Goal: Complete application form: Complete application form

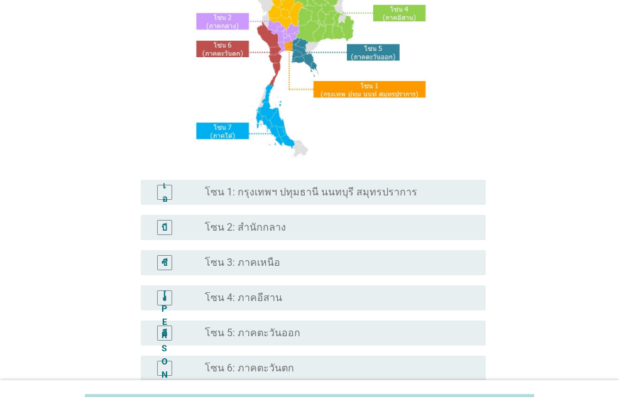
scroll to position [189, 0]
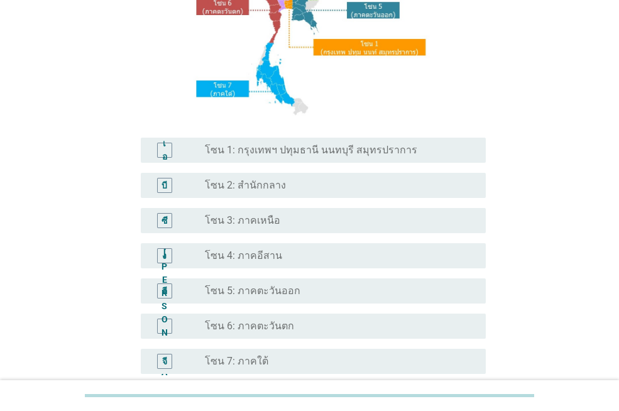
click at [258, 154] on font "โซน 1: กรุงเทพฯ ปทุมธานี นนทบุรี สมุทรปราการ" at bounding box center [311, 150] width 212 height 12
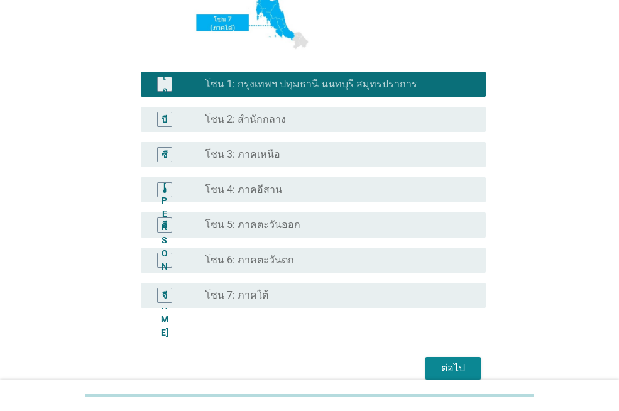
scroll to position [314, 0]
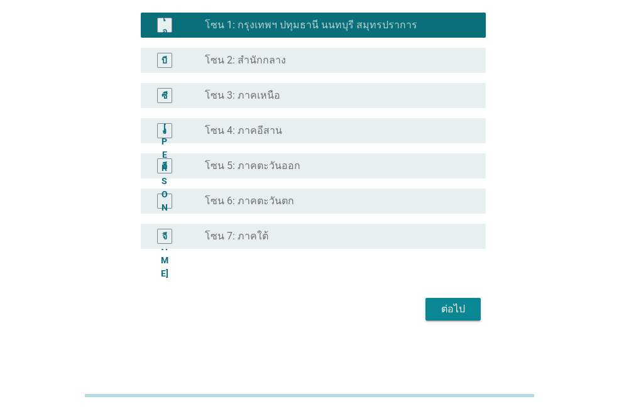
click at [422, 303] on div "ต่อไป" at bounding box center [309, 309] width 353 height 30
drag, startPoint x: 426, startPoint y: 303, endPoint x: 434, endPoint y: 307, distance: 9.6
click at [427, 303] on button "ต่อไป" at bounding box center [453, 309] width 55 height 23
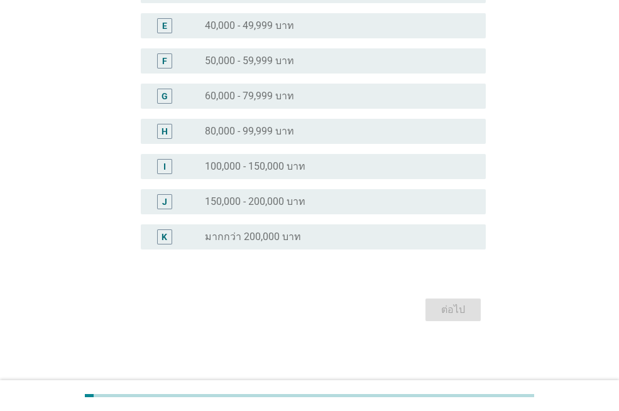
scroll to position [0, 0]
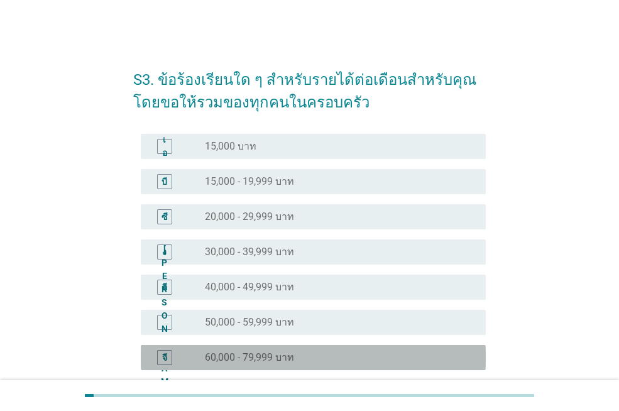
click at [284, 353] on font "60,000 - 79,999 บาท" at bounding box center [249, 357] width 89 height 12
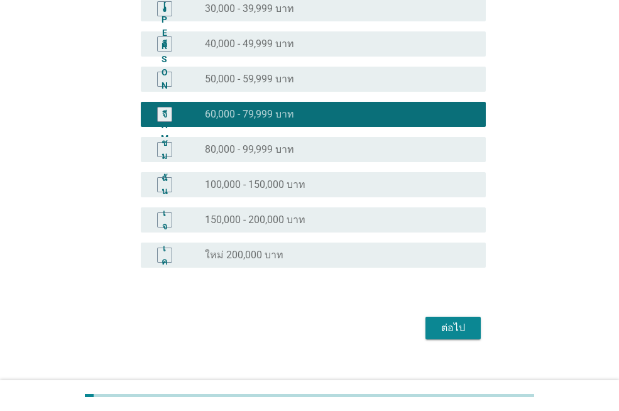
scroll to position [251, 0]
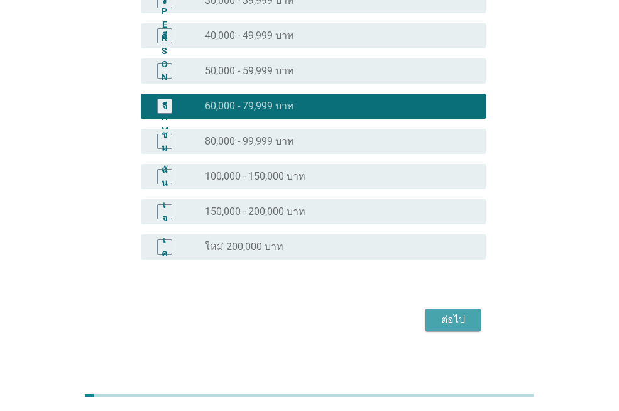
click at [446, 325] on font "ต่อไป" at bounding box center [453, 320] width 24 height 12
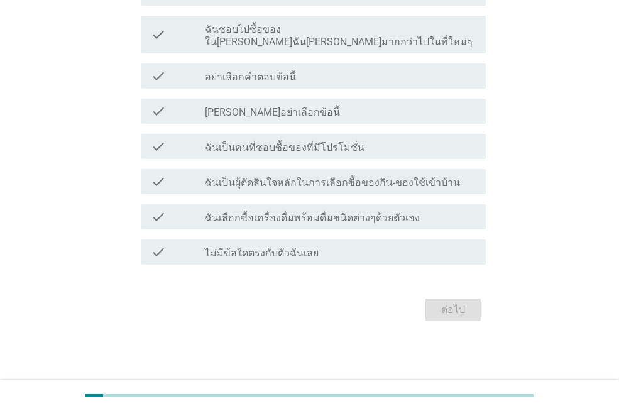
scroll to position [0, 0]
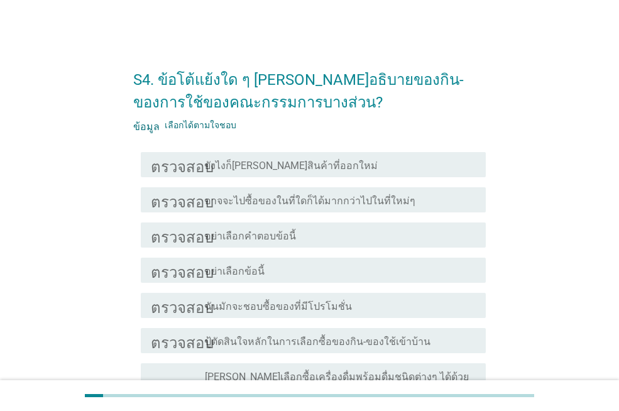
click at [409, 313] on div "ตรวจสอบ โครงร่างกล่องกาเครื่องหมายว่าง ฉันมักจะชอบซื้อของที่มีโปรโมชั่น" at bounding box center [313, 305] width 345 height 25
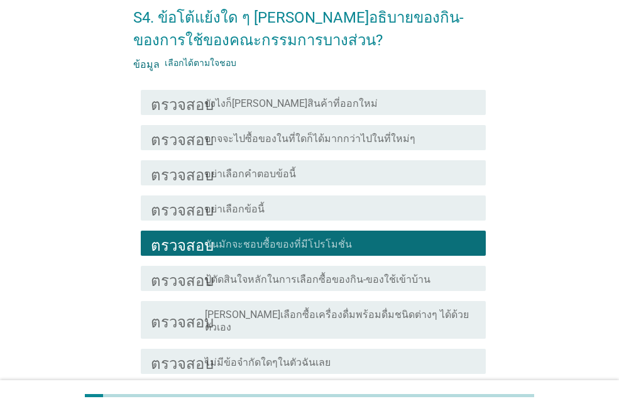
scroll to position [159, 0]
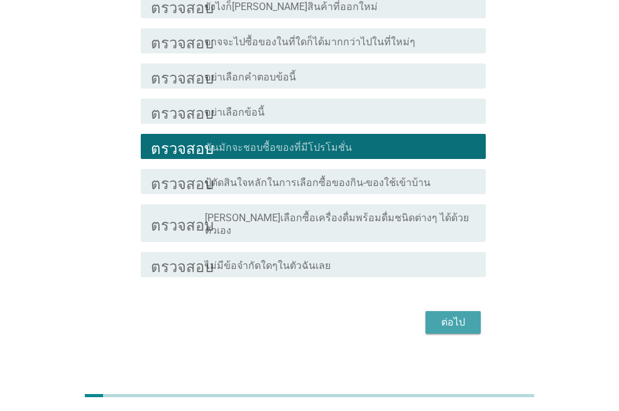
click at [443, 316] on font "ต่อไป" at bounding box center [453, 322] width 24 height 12
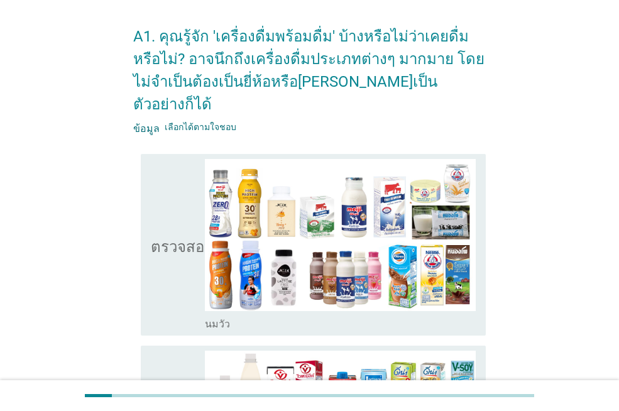
scroll to position [63, 0]
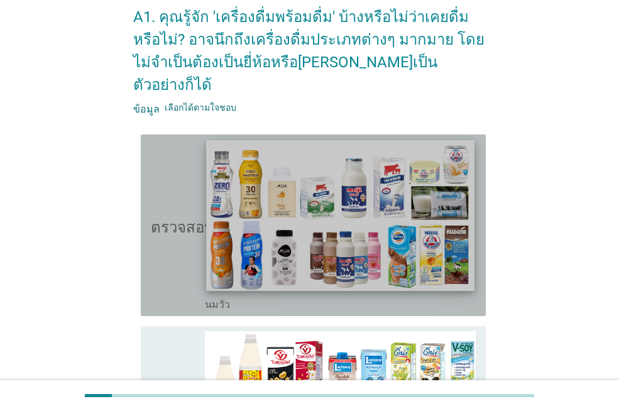
click at [349, 226] on img at bounding box center [340, 215] width 268 height 151
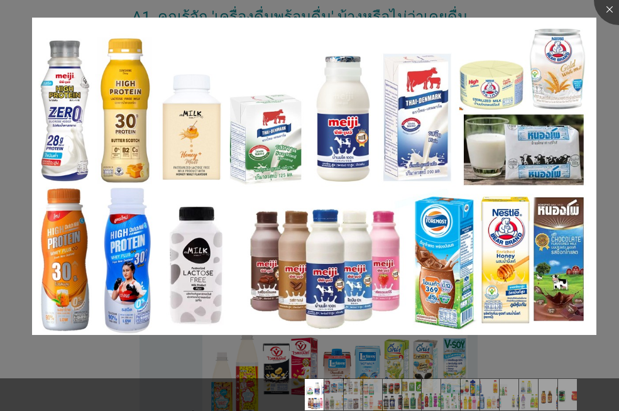
scroll to position [126, 0]
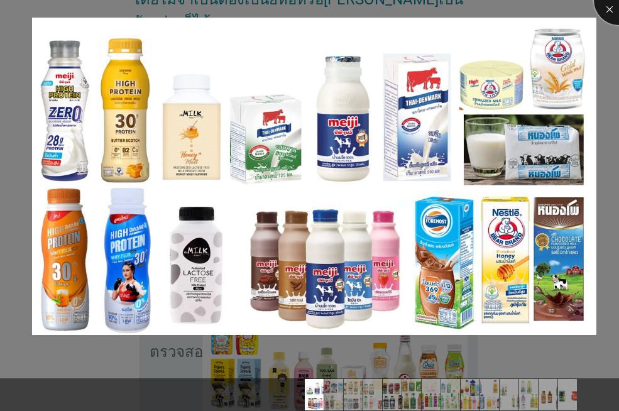
click at [609, 9] on div at bounding box center [619, 0] width 50 height 50
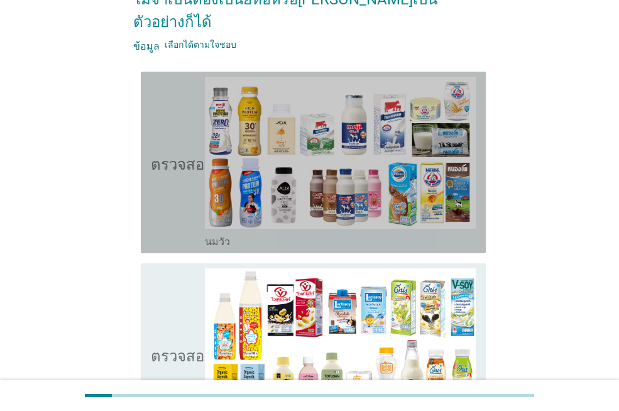
click at [177, 155] on font "ตรวจสอบ" at bounding box center [182, 162] width 63 height 15
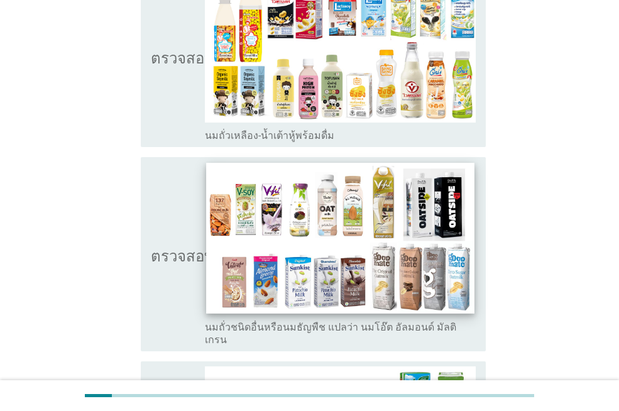
scroll to position [440, 0]
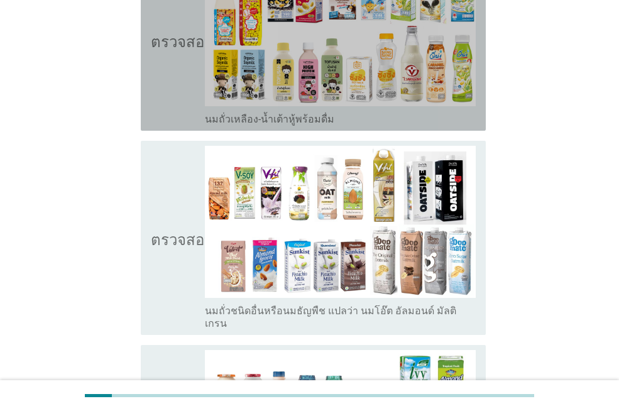
click at [171, 63] on icon "ตรวจสอบ" at bounding box center [182, 40] width 63 height 172
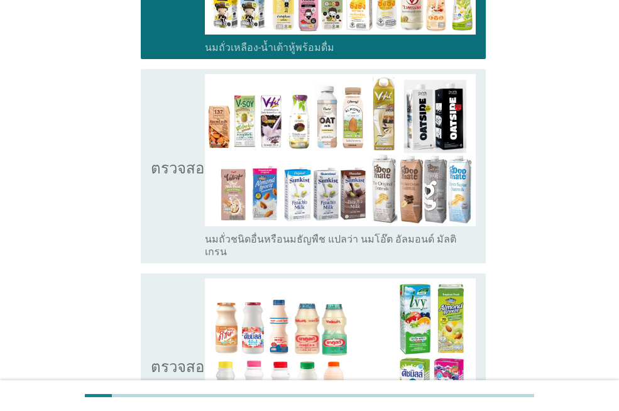
scroll to position [692, 0]
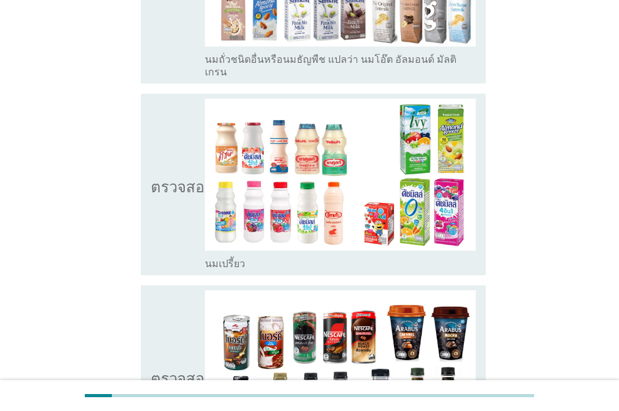
drag, startPoint x: 185, startPoint y: 113, endPoint x: 187, endPoint y: 124, distance: 11.0
click at [184, 115] on icon "ตรวจสอบ" at bounding box center [182, 185] width 63 height 172
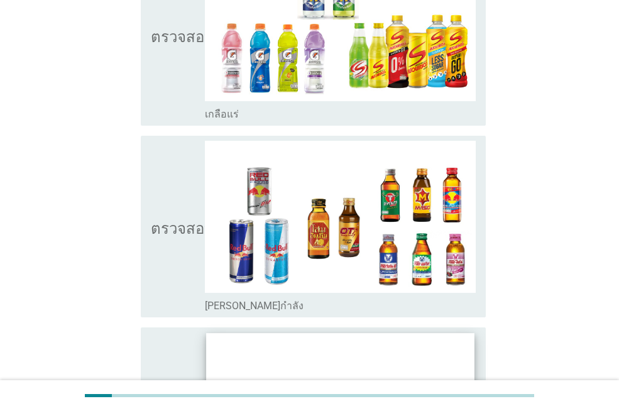
scroll to position [2621, 0]
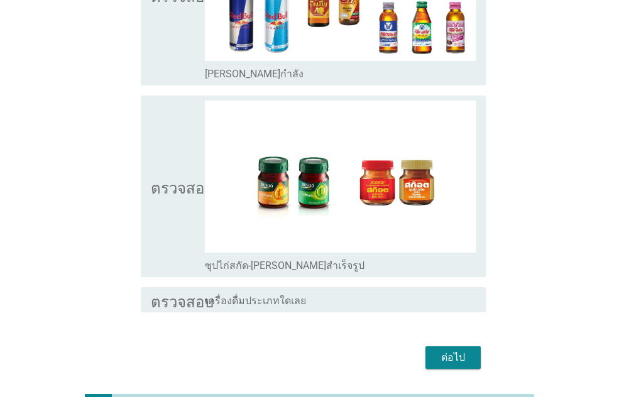
click at [446, 351] on font "ต่อไป" at bounding box center [453, 357] width 24 height 12
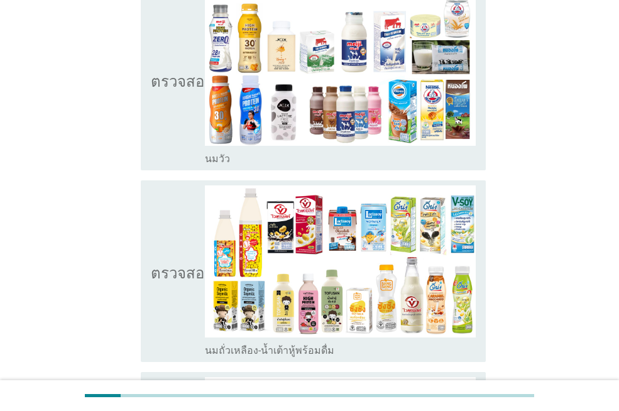
scroll to position [189, 0]
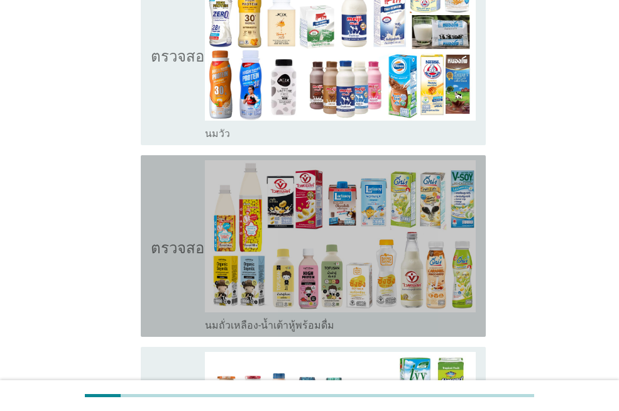
click at [194, 238] on font "ตรวจสอบ" at bounding box center [182, 245] width 63 height 15
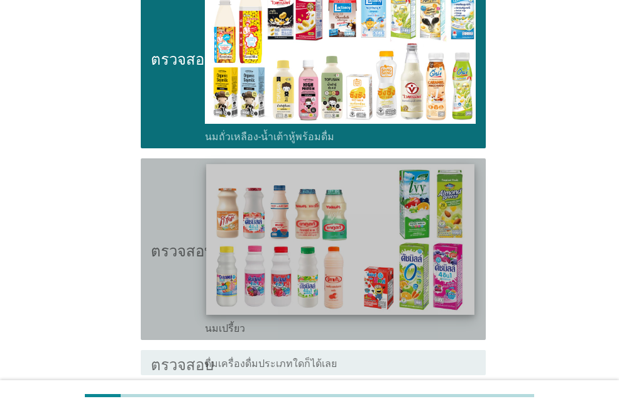
click at [212, 223] on img at bounding box center [340, 239] width 268 height 151
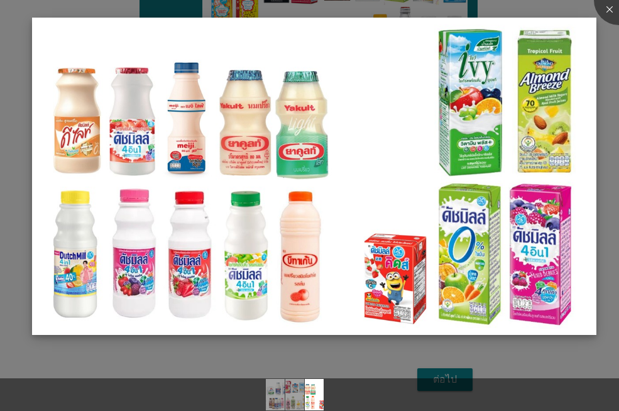
scroll to position [426, 0]
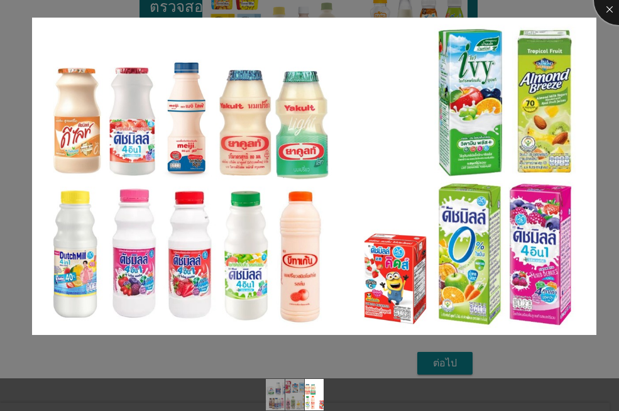
click at [607, 16] on div at bounding box center [619, 0] width 50 height 50
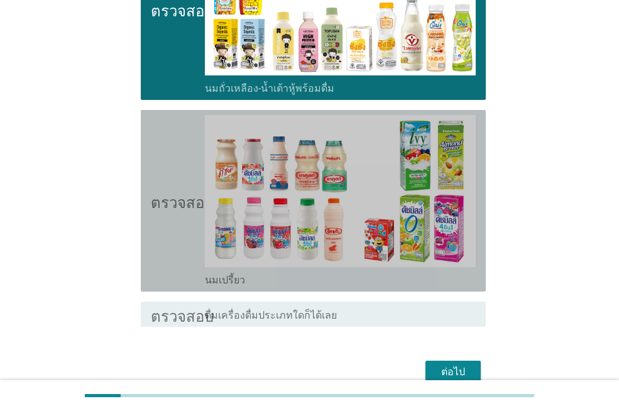
click at [174, 152] on icon "ตรวจสอบ" at bounding box center [182, 201] width 63 height 172
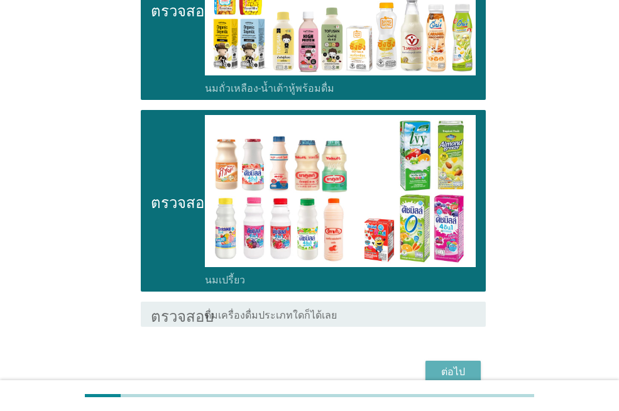
click at [444, 366] on font "ต่อไป" at bounding box center [453, 372] width 24 height 12
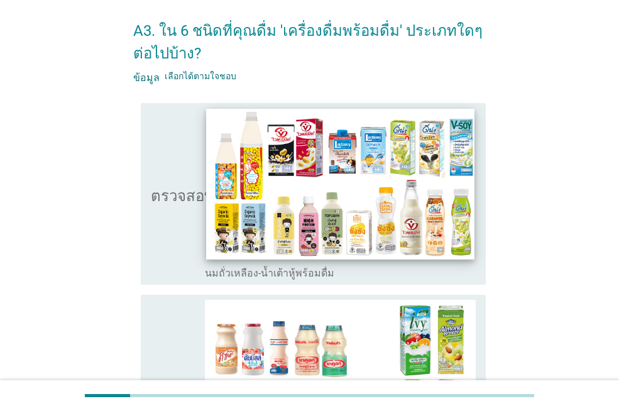
scroll to position [126, 0]
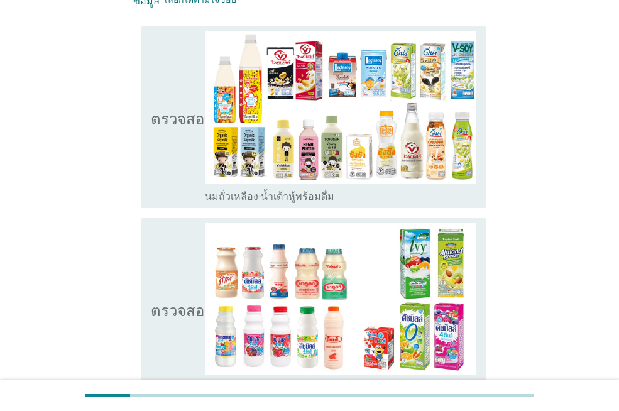
click at [181, 274] on icon "ตรวจสอบ" at bounding box center [182, 309] width 63 height 172
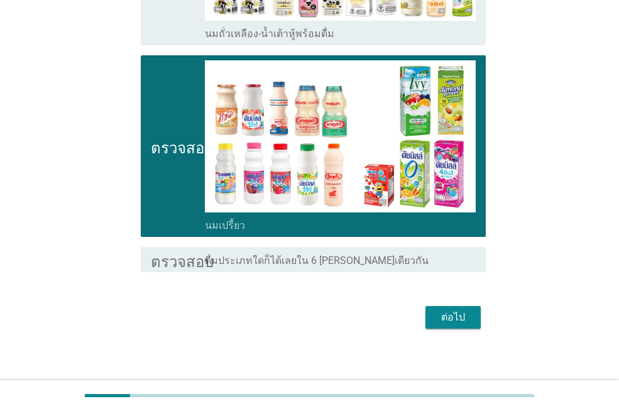
scroll to position [296, 0]
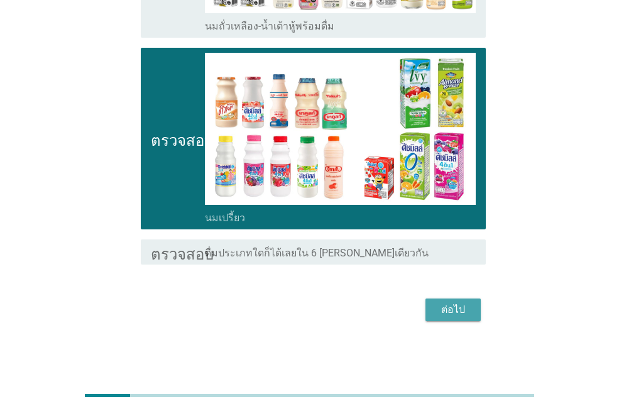
click at [434, 310] on button "ต่อไป" at bounding box center [453, 310] width 55 height 23
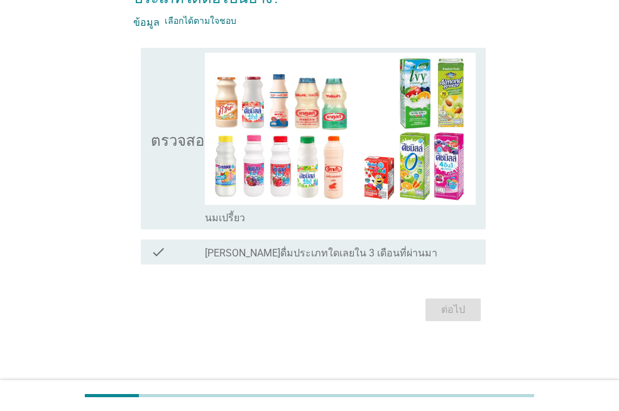
scroll to position [0, 0]
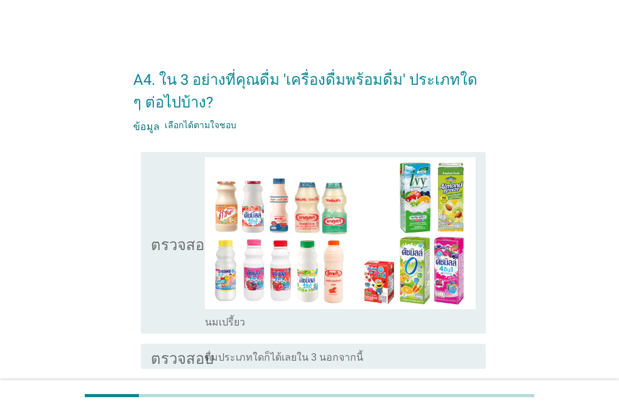
click at [185, 224] on icon "ตรวจสอบ" at bounding box center [182, 243] width 63 height 172
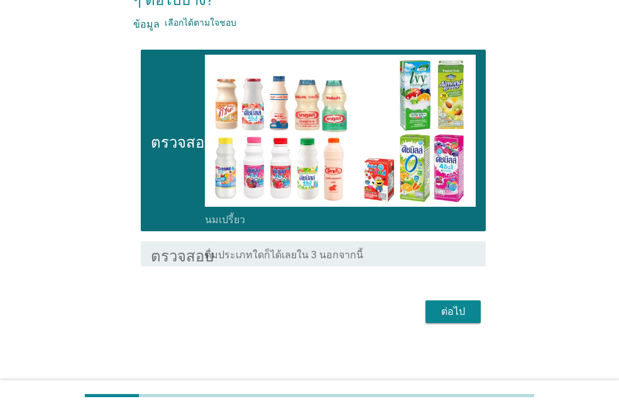
scroll to position [104, 0]
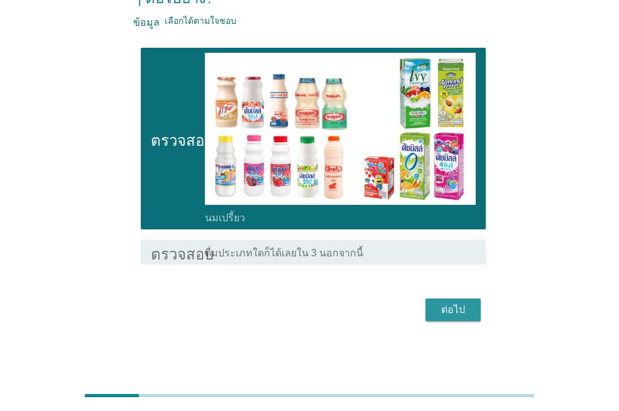
drag, startPoint x: 427, startPoint y: 311, endPoint x: 441, endPoint y: 311, distance: 14.5
click at [431, 311] on button "ต่อไป" at bounding box center [453, 310] width 55 height 23
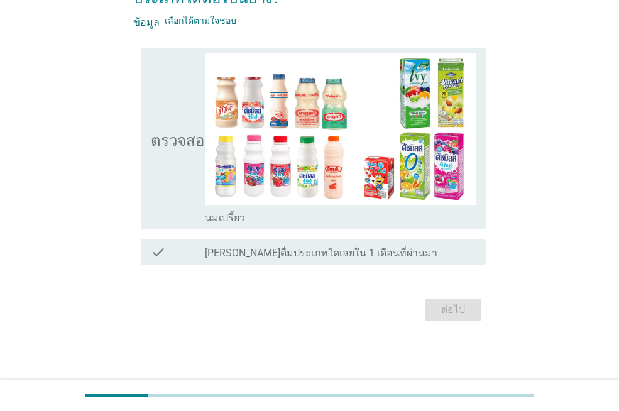
scroll to position [0, 0]
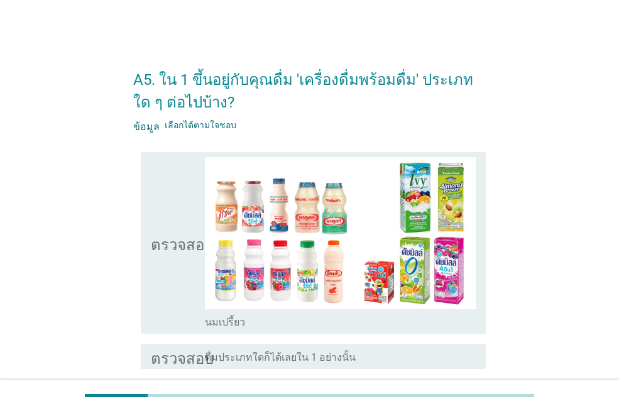
click at [170, 240] on font "ตรวจสอบ" at bounding box center [182, 242] width 63 height 15
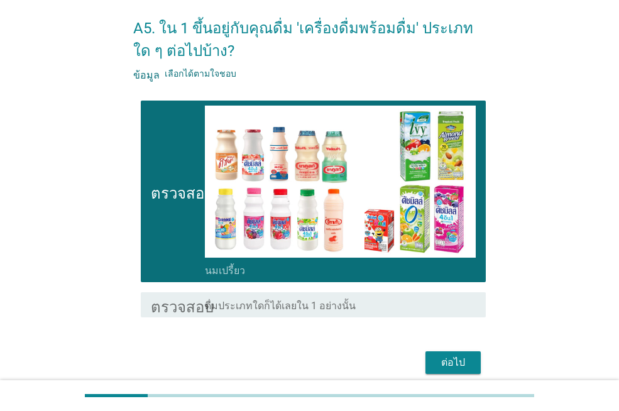
scroll to position [104, 0]
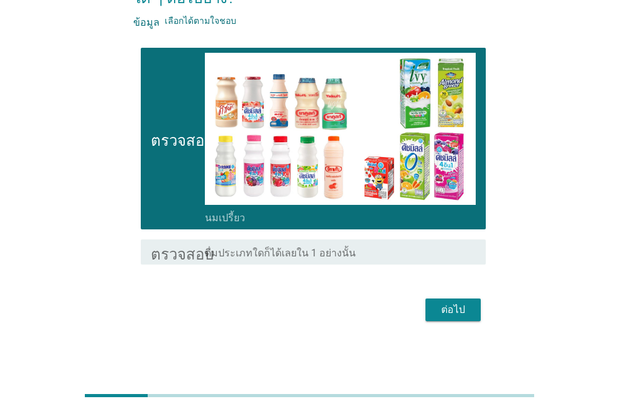
click at [444, 312] on font "ต่อไป" at bounding box center [453, 310] width 24 height 12
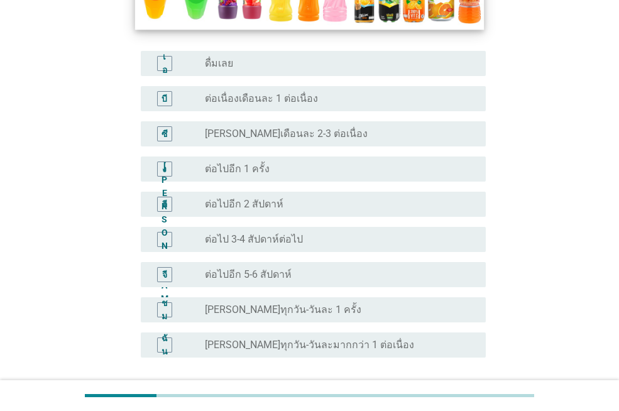
scroll to position [314, 0]
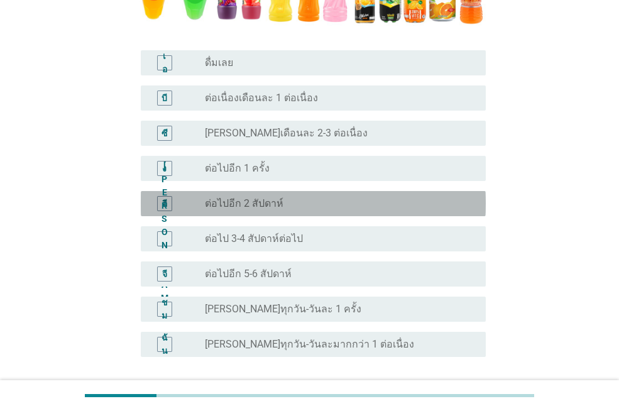
click at [358, 206] on div "ปุ่มวิทยุ[PERSON_NAME]เลือก ต่อไปอีก 2 สัปดาห์" at bounding box center [335, 203] width 261 height 13
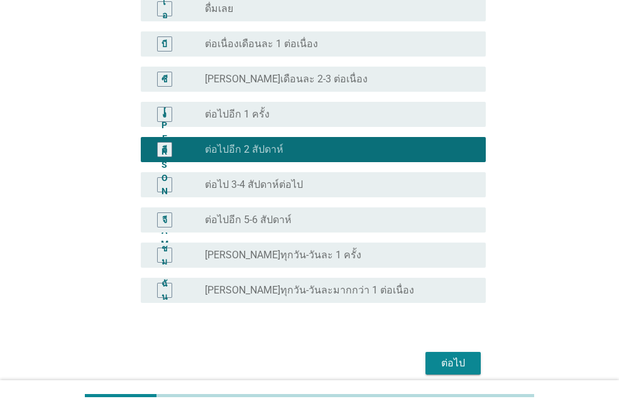
scroll to position [422, 0]
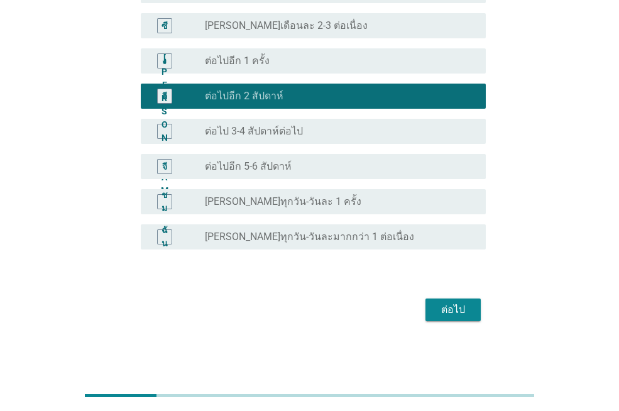
click at [446, 304] on font "ต่อไป" at bounding box center [453, 310] width 24 height 12
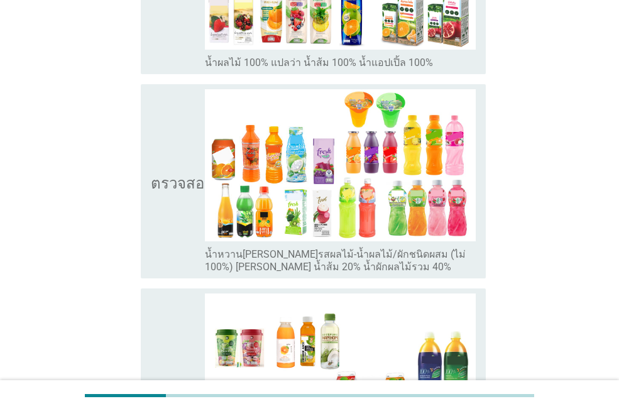
scroll to position [503, 0]
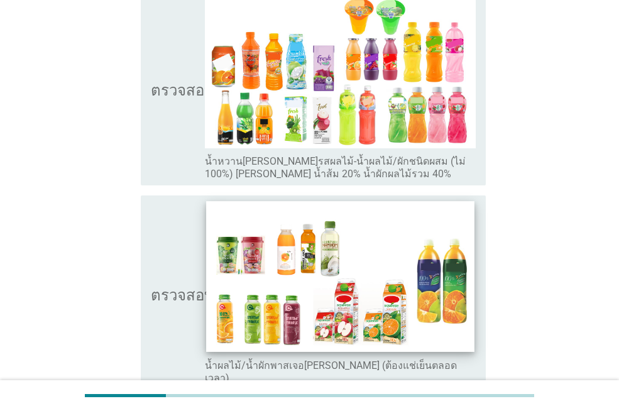
scroll to position [754, 0]
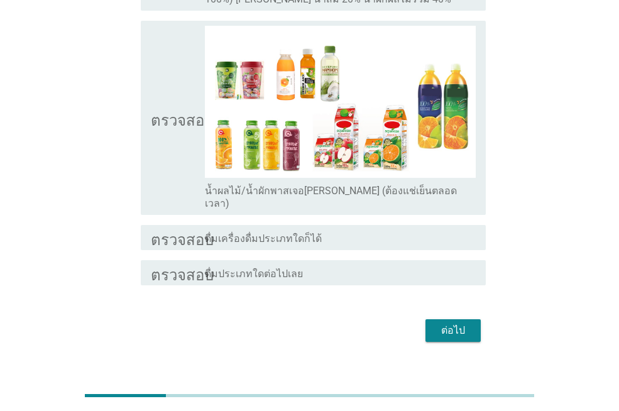
click at [442, 324] on font "ต่อไป" at bounding box center [453, 330] width 24 height 12
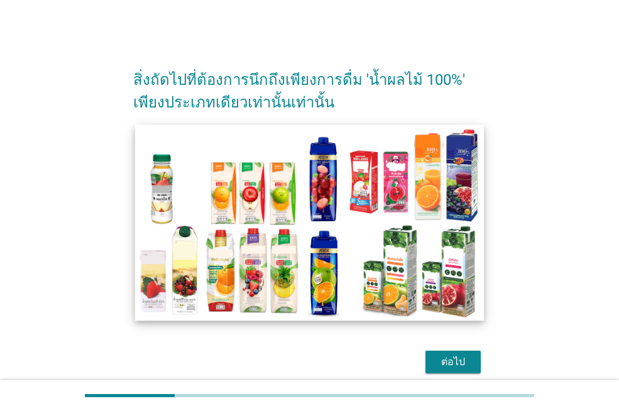
scroll to position [0, 0]
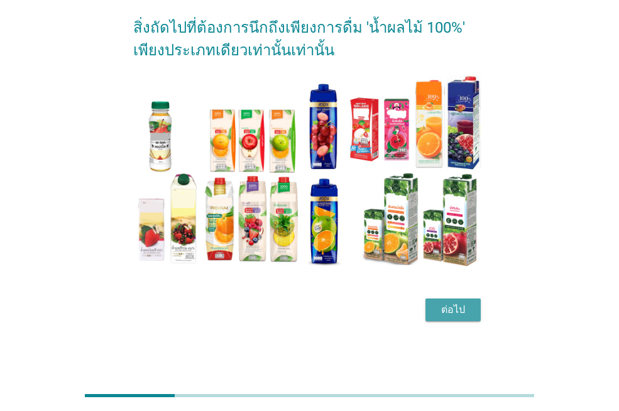
click at [446, 310] on font "ต่อไป" at bounding box center [453, 310] width 24 height 12
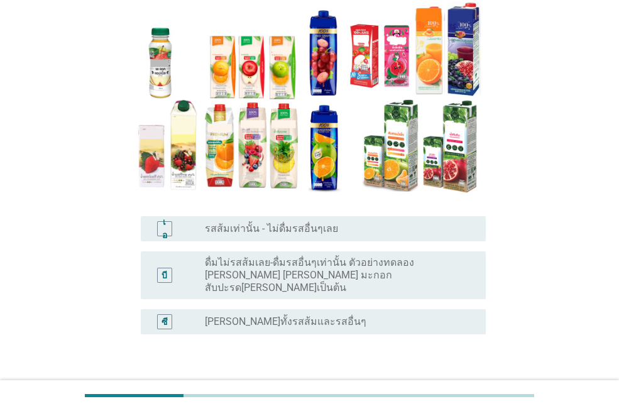
click at [327, 243] on div "เอ ปุ่มวิทยุ[PERSON_NAME]เลือก รสส้มเท่านั้น - ไม่ดื่มรสอื่นๆเลย" at bounding box center [309, 228] width 353 height 35
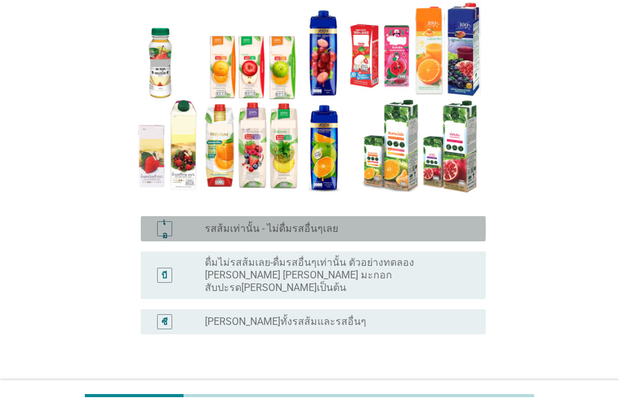
click at [328, 223] on font "รสส้มเท่านั้น - ไม่ดื่มรสอื่นๆเลย" at bounding box center [271, 229] width 133 height 12
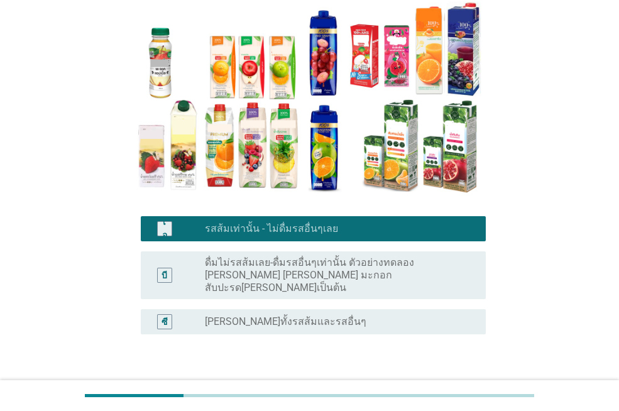
click at [330, 262] on font "ดื่มไม่รสส้มเลย-ดื่มรสอื่นๆเท่านั้น ตัวอย่างทดลอง [PERSON_NAME] [PERSON_NAME] ม…" at bounding box center [309, 275] width 209 height 37
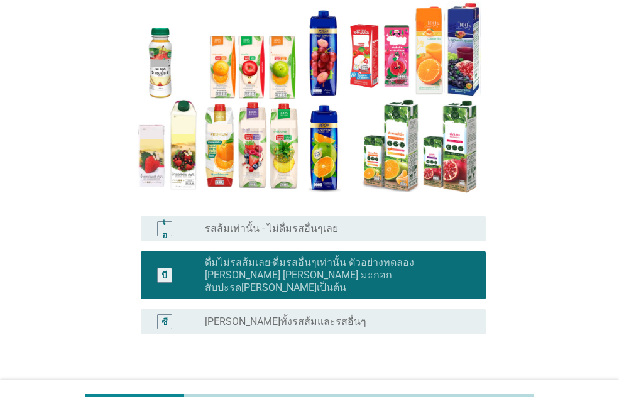
click at [441, 380] on div at bounding box center [309, 395] width 619 height 31
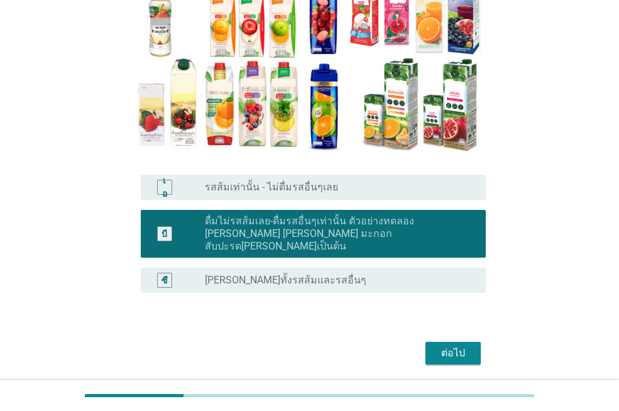
scroll to position [189, 0]
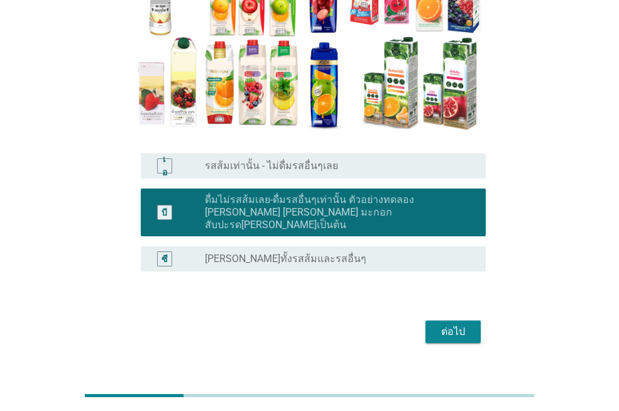
click at [296, 163] on font "รสส้มเท่านั้น - ไม่ดื่มรสอื่นๆเลย" at bounding box center [271, 166] width 133 height 12
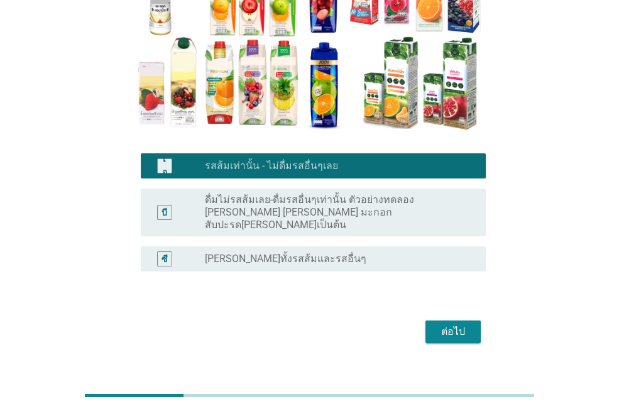
click at [449, 326] on font "ต่อไป" at bounding box center [453, 332] width 24 height 12
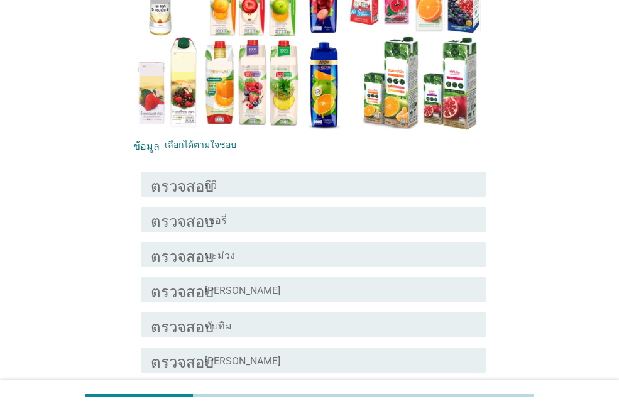
click at [368, 285] on div "โครงร่างกล่องกาเครื่องหมายว่าง [PERSON_NAME]" at bounding box center [340, 289] width 271 height 15
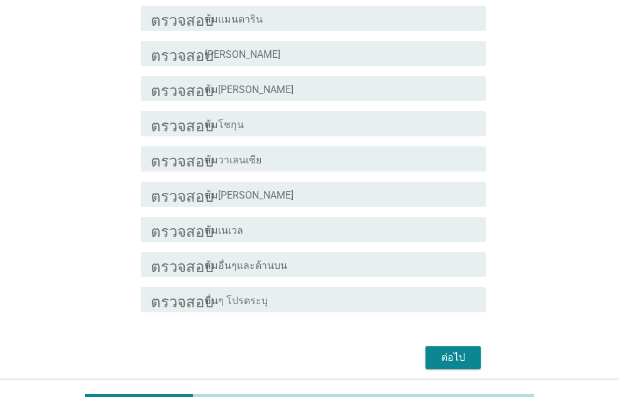
scroll to position [880, 0]
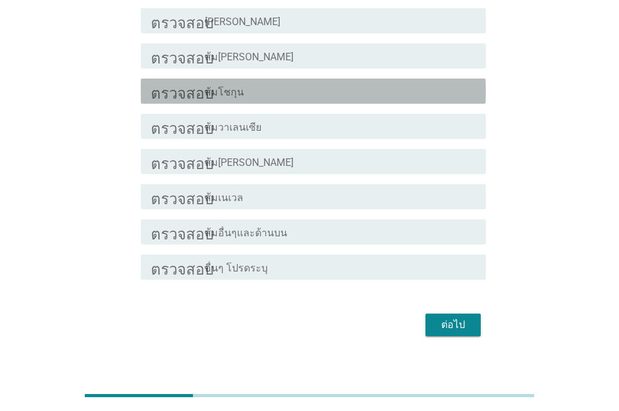
click at [458, 99] on div "ตรวจสอบ โครงร่างกล่องกาเครื่องหมายว่าง ส้มโชกุน" at bounding box center [313, 91] width 345 height 25
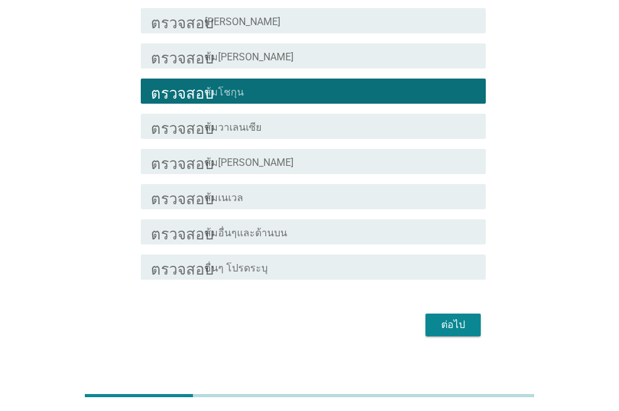
click at [417, 63] on div "ตรวจสอบ โครงร่างกล่องกาเครื่องหมายว่าง ส้ม[PERSON_NAME]" at bounding box center [313, 55] width 345 height 25
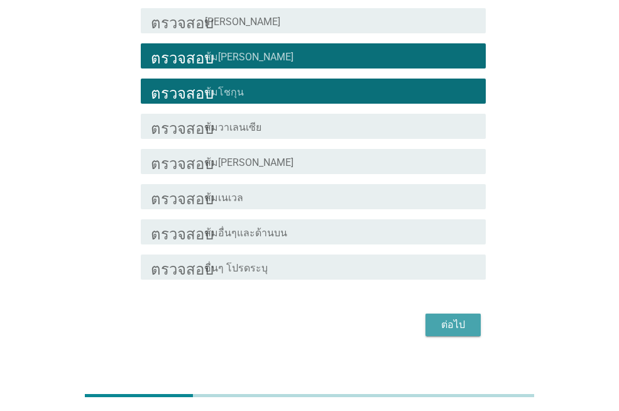
click at [463, 326] on font "ต่อไป" at bounding box center [453, 325] width 24 height 12
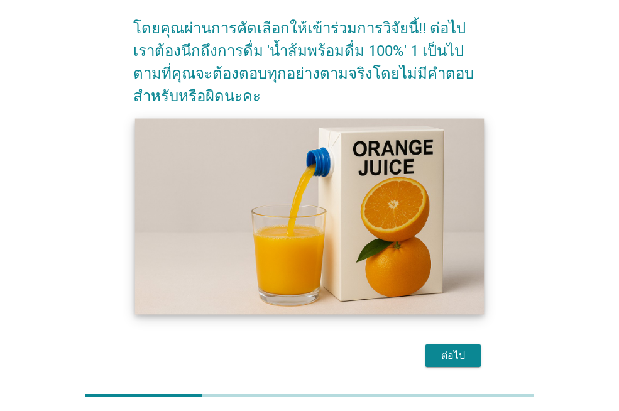
scroll to position [97, 0]
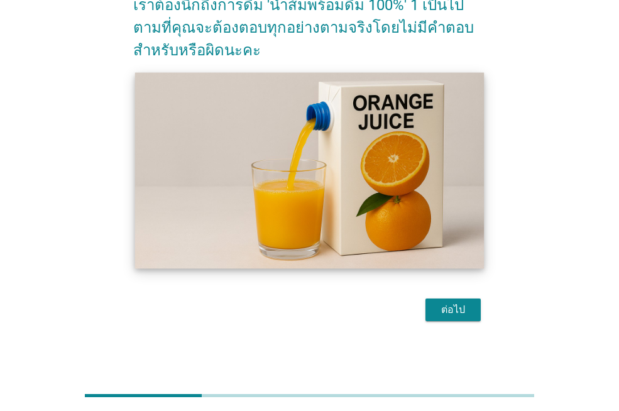
click at [444, 326] on div "โดยคุณผ่านการคัดเลือกให้เข้าร่วมการวิจัยนี้!! ต่อไปเราต้องนึกถึงการดื่ม 'น้ำส้ม…" at bounding box center [309, 141] width 373 height 387
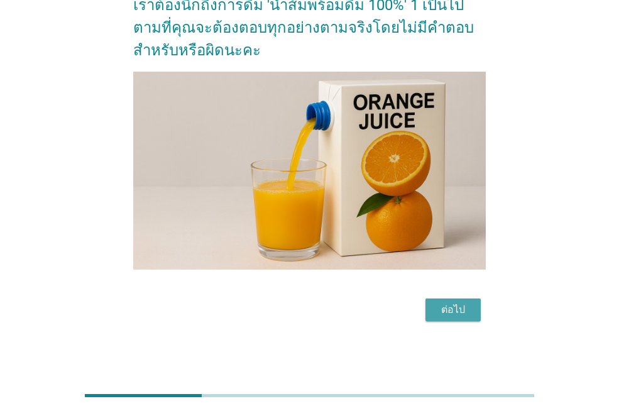
click at [456, 314] on font "ต่อไป" at bounding box center [453, 310] width 24 height 12
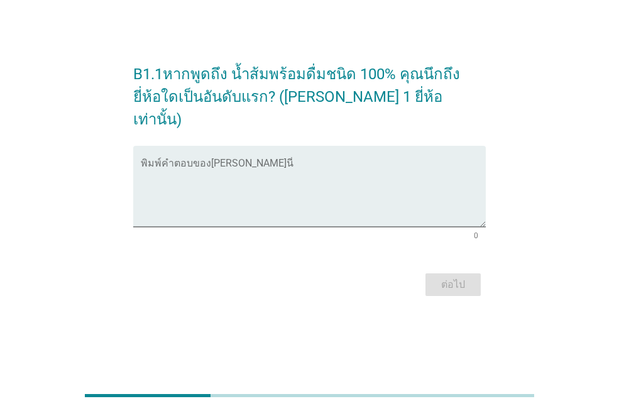
scroll to position [0, 0]
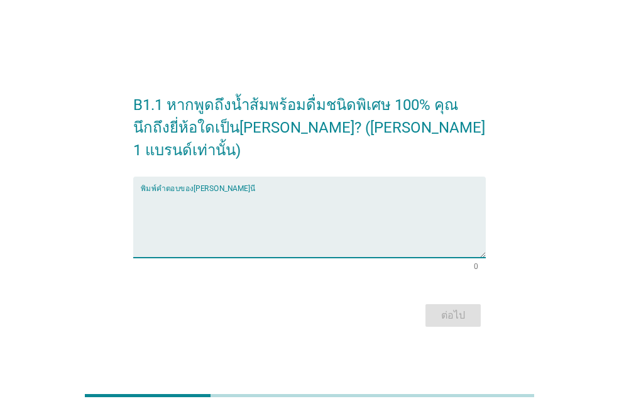
click at [224, 233] on textarea "พิมพ์คำตอบของคุณที่นี่" at bounding box center [313, 225] width 345 height 66
type textarea "[PERSON_NAME]"
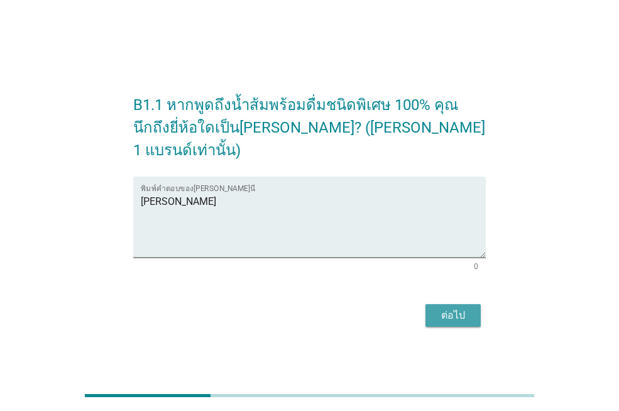
click at [443, 309] on font "ต่อไป" at bounding box center [453, 315] width 24 height 12
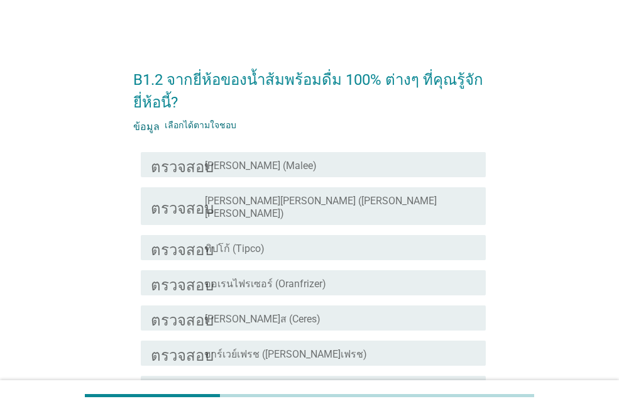
click at [292, 169] on div "โครงร่างกล่องกาเครื่องหมายว่าง [PERSON_NAME] (Malee)" at bounding box center [340, 164] width 271 height 15
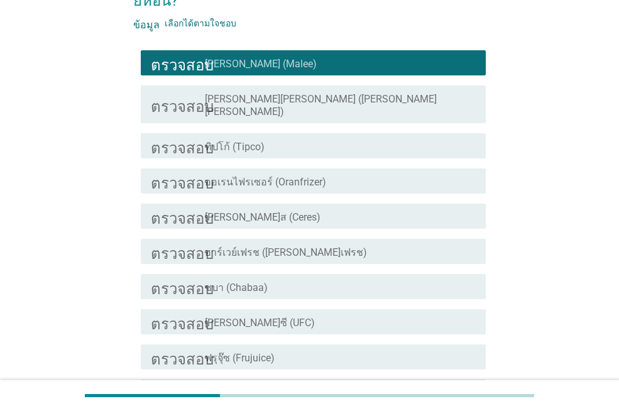
scroll to position [229, 0]
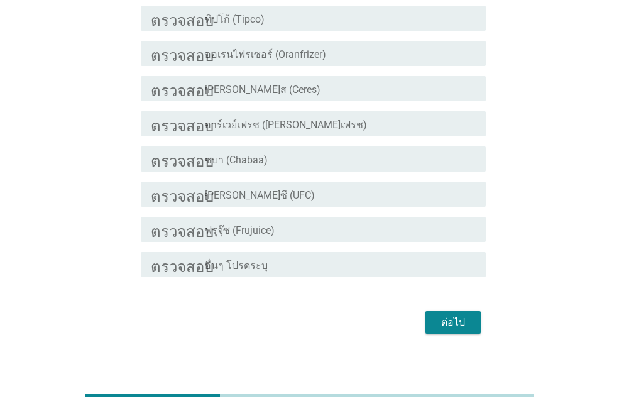
click at [448, 316] on font "ต่อไป" at bounding box center [453, 322] width 24 height 12
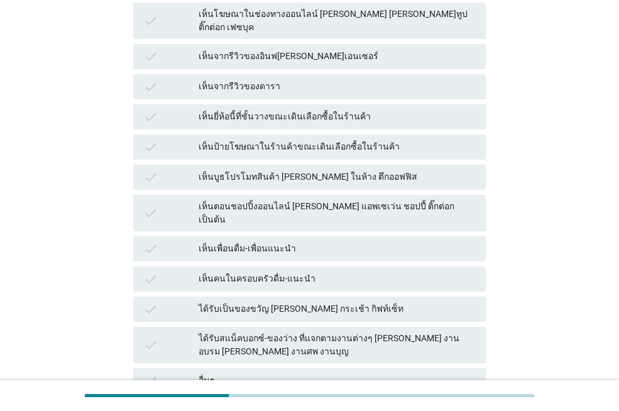
scroll to position [0, 0]
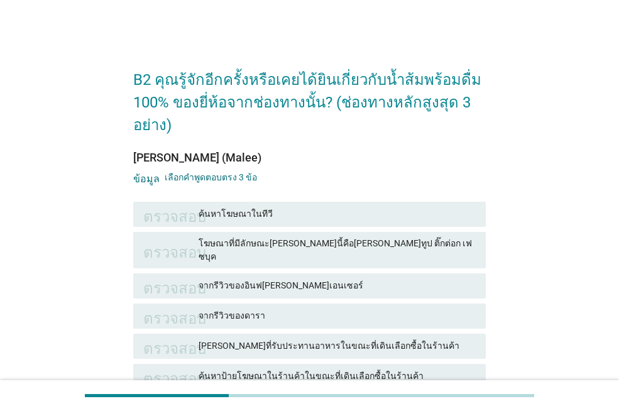
click at [340, 279] on div "จากรีวิวของอินฟ[PERSON_NAME]เอนเซอร์" at bounding box center [337, 286] width 277 height 15
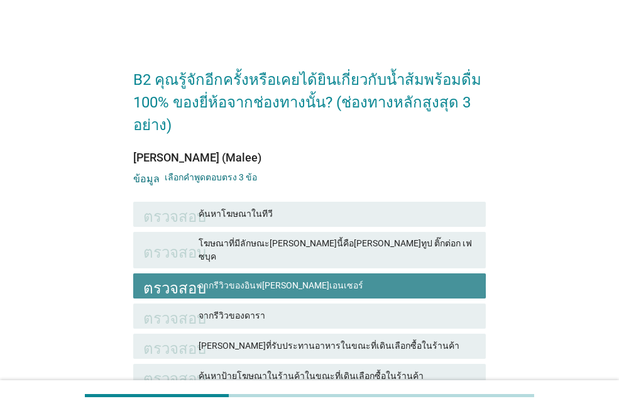
click at [354, 228] on div "ตรวจสอบ ค้นหาโฆษณาในทีวี" at bounding box center [310, 214] width 358 height 30
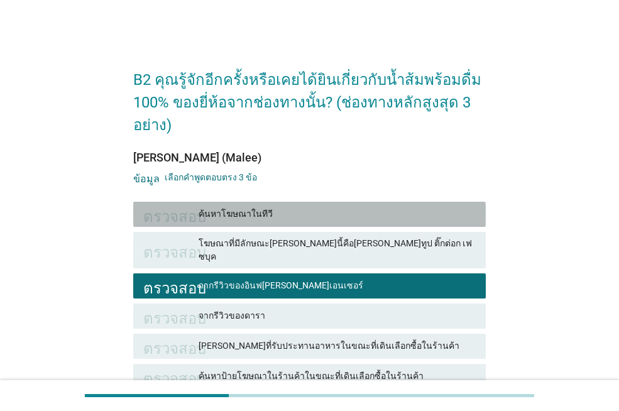
click at [370, 214] on font "ค้นหาโฆษณาในทีวี" at bounding box center [337, 213] width 277 height 13
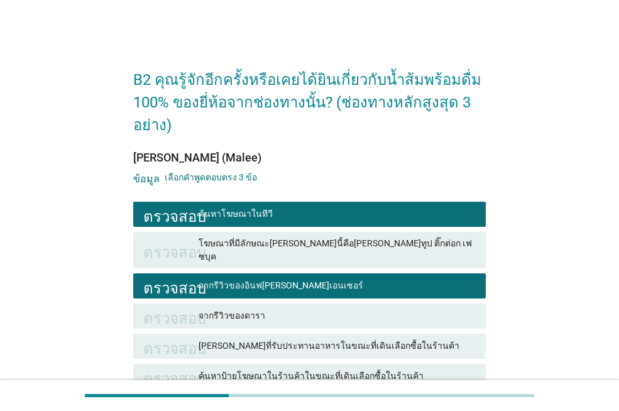
click at [367, 212] on font "ค้นหาโฆษณาในทีวี" at bounding box center [337, 213] width 277 height 13
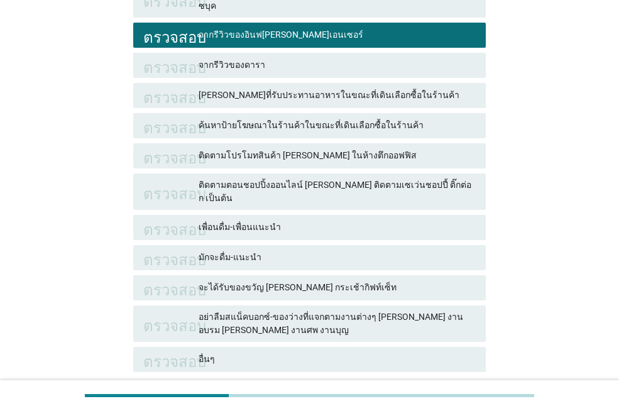
scroll to position [251, 0]
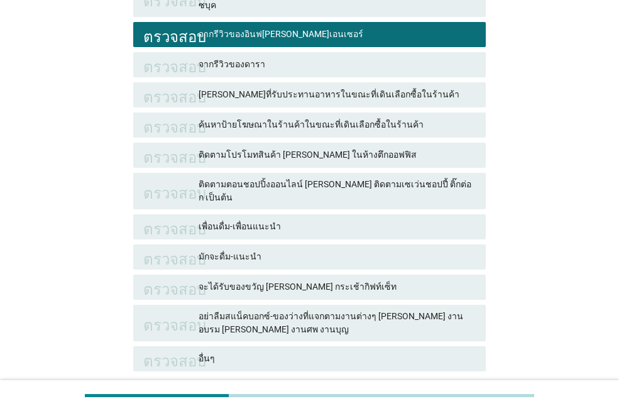
click at [394, 247] on div "ตรวจสอบ มักจะดื่ม-แนะนำ" at bounding box center [310, 257] width 358 height 30
click at [391, 250] on font "มักจะดื่ม-แนะนำ" at bounding box center [337, 256] width 277 height 13
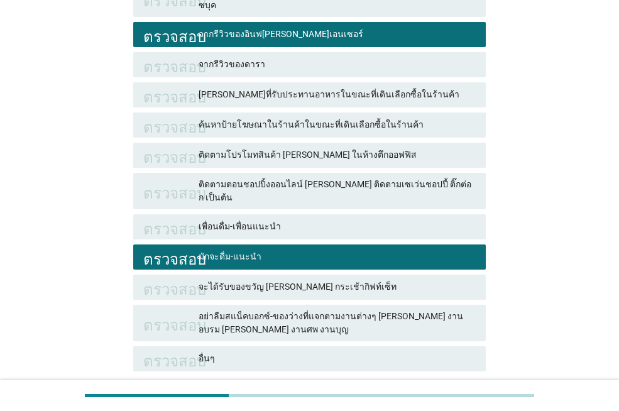
click at [366, 220] on font "เพื่อนดื่ม-เพื่อนแนะนำ" at bounding box center [337, 226] width 277 height 13
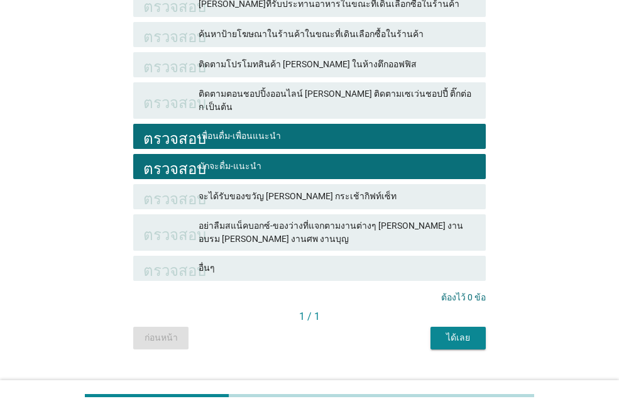
scroll to position [344, 0]
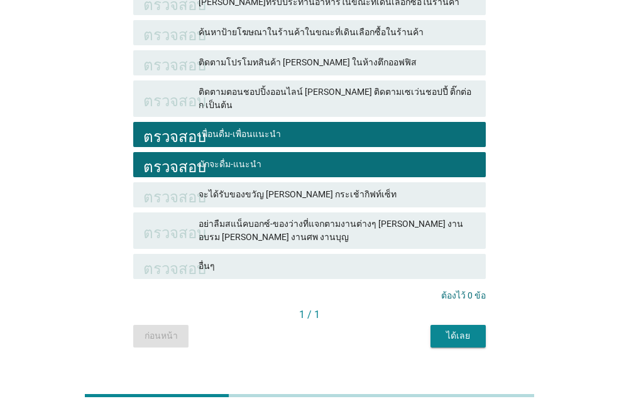
click at [448, 329] on font "ได้เลย" at bounding box center [458, 335] width 24 height 13
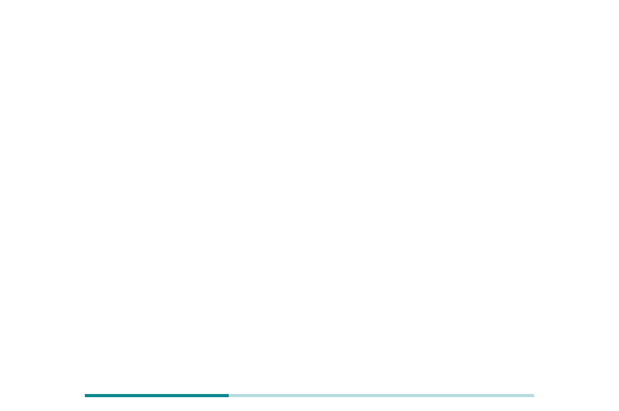
scroll to position [0, 0]
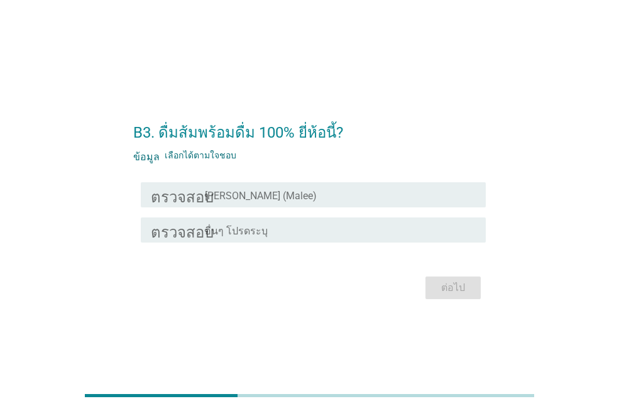
click at [338, 190] on div "โครงร่างกล่องกาเครื่องหมายว่าง [PERSON_NAME] (Malee)" at bounding box center [340, 194] width 271 height 15
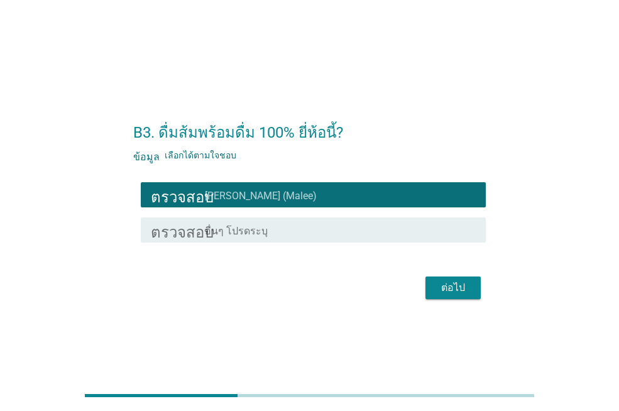
click at [454, 287] on font "ต่อไป" at bounding box center [453, 288] width 24 height 12
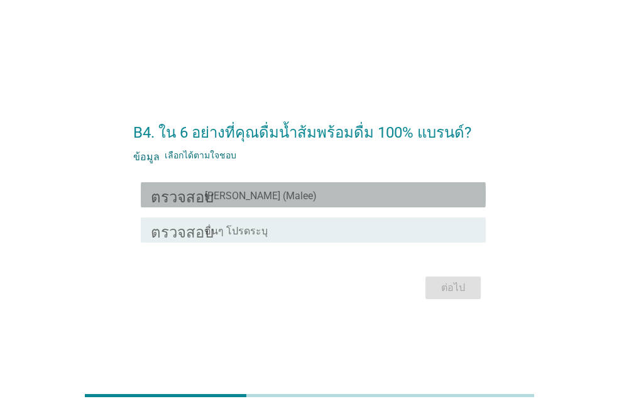
click at [404, 190] on div "โครงร่างกล่องกาเครื่องหมายว่าง [PERSON_NAME] (Malee)" at bounding box center [340, 194] width 271 height 15
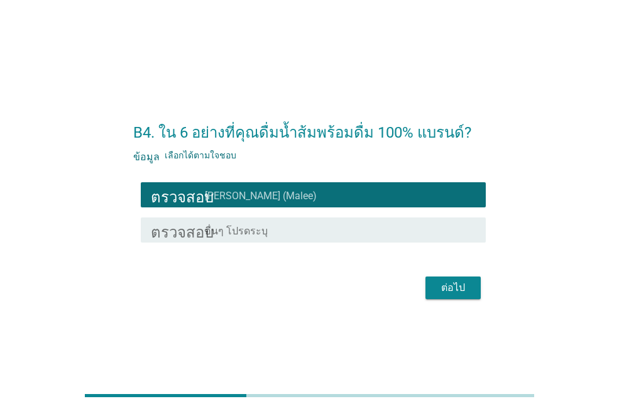
click at [457, 288] on font "ต่อไป" at bounding box center [453, 288] width 24 height 12
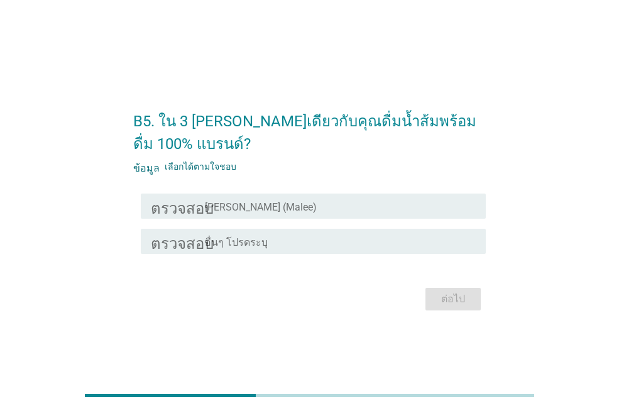
click at [385, 206] on div "โครงร่างกล่องกาเครื่องหมายว่าง [PERSON_NAME] (Malee)" at bounding box center [340, 206] width 271 height 15
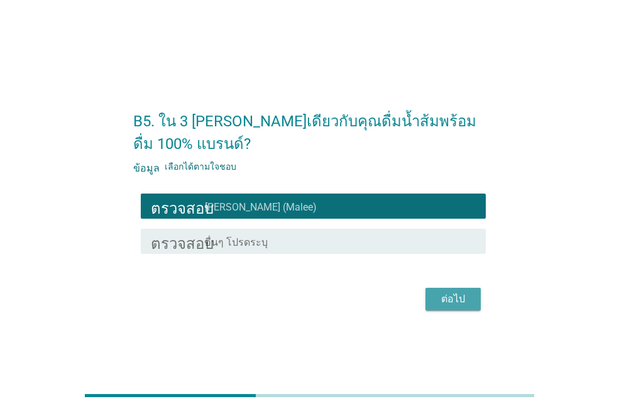
click at [442, 289] on button "ต่อไป" at bounding box center [453, 299] width 55 height 23
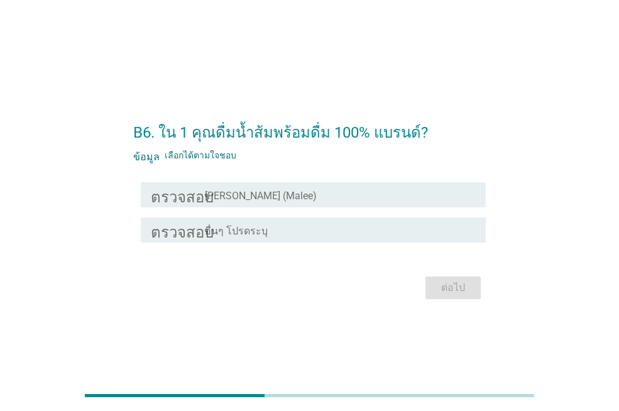
click at [355, 214] on div "ตรวจสอบ โครงร่างกล่องกาเครื่องหมายว่าง อื่นๆ โปรดระบุ" at bounding box center [309, 229] width 353 height 35
click at [353, 198] on div "โครงร่างกล่องกาเครื่องหมายว่าง [PERSON_NAME] (Malee)" at bounding box center [340, 194] width 271 height 15
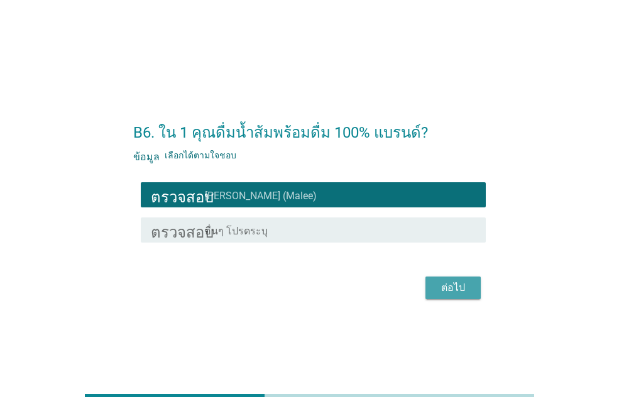
click at [451, 290] on font "ต่อไป" at bounding box center [453, 288] width 24 height 12
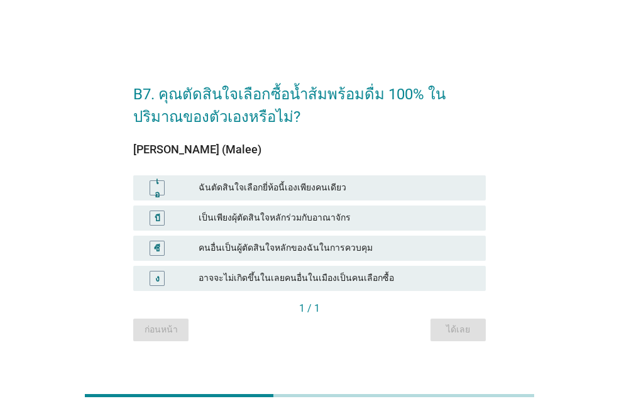
click at [354, 186] on font "ฉันตัดสินใจเลือกยี่ห้อนี้เองเพียงคนเดียว" at bounding box center [337, 187] width 277 height 13
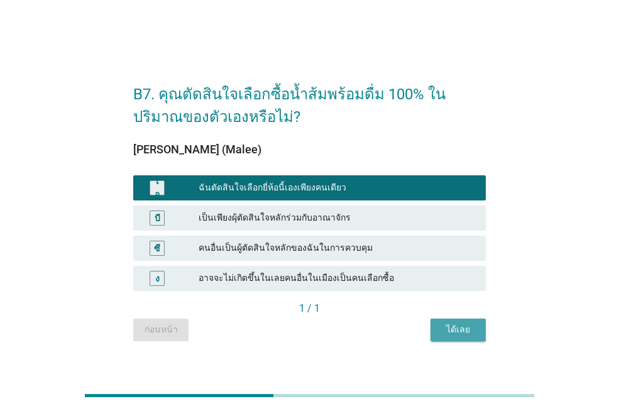
click at [465, 326] on font "ได้เลย" at bounding box center [458, 329] width 24 height 10
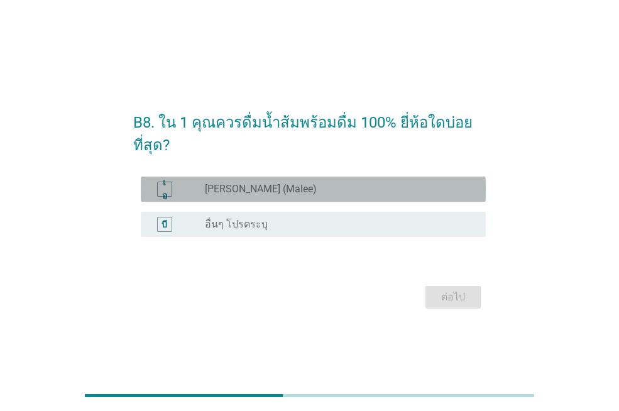
click at [346, 180] on div "เอ ปุ่มวิทยุ[PERSON_NAME]เลือก [PERSON_NAME] (Malee)" at bounding box center [313, 189] width 345 height 25
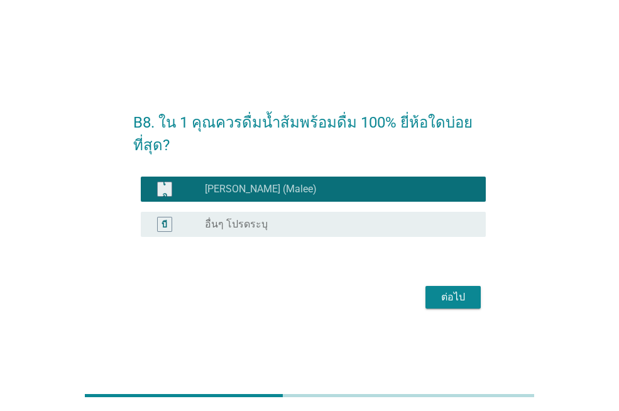
click at [451, 301] on font "ต่อไป" at bounding box center [453, 297] width 24 height 12
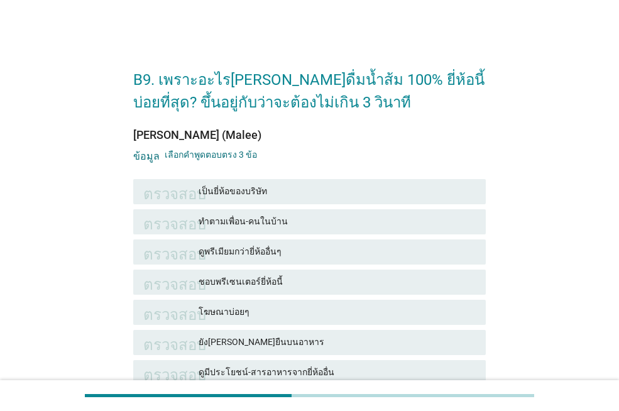
click at [279, 189] on font "เป็นยี่ห้อของบริษัท" at bounding box center [337, 191] width 277 height 13
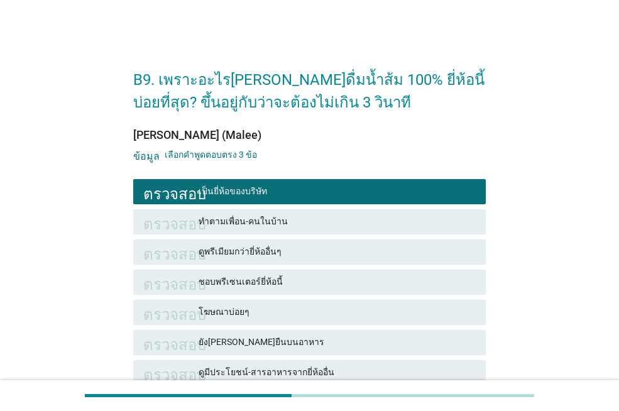
drag, startPoint x: 350, startPoint y: 316, endPoint x: 351, endPoint y: 326, distance: 10.1
click at [350, 317] on font "โฆษณาบ่อยๆ" at bounding box center [337, 312] width 277 height 13
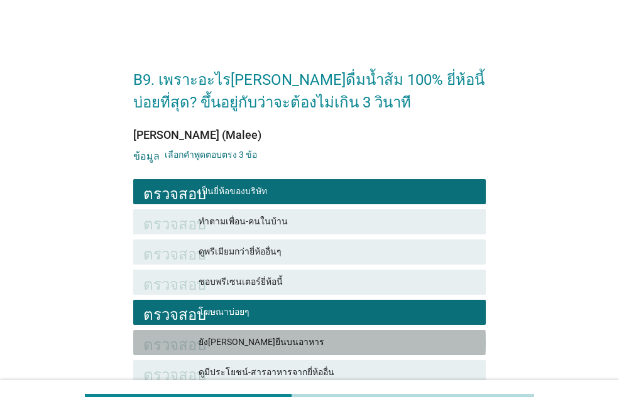
click at [354, 341] on font "ยัง[PERSON_NAME]ยืนบนอาหาร" at bounding box center [337, 342] width 277 height 13
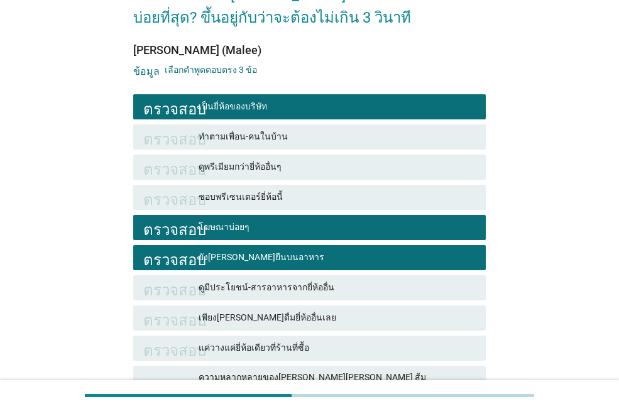
scroll to position [314, 0]
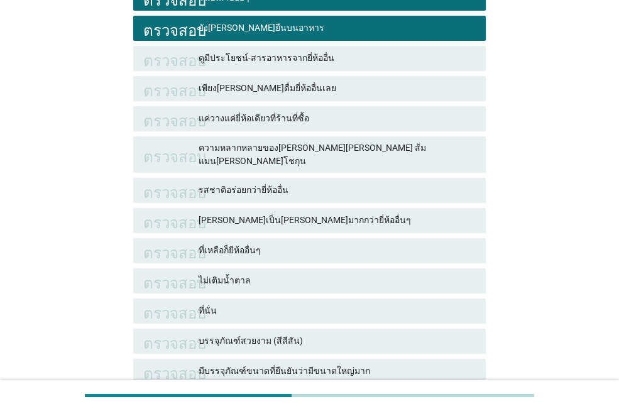
click at [351, 274] on font "ไม่เติมน้ำตาล" at bounding box center [337, 280] width 277 height 13
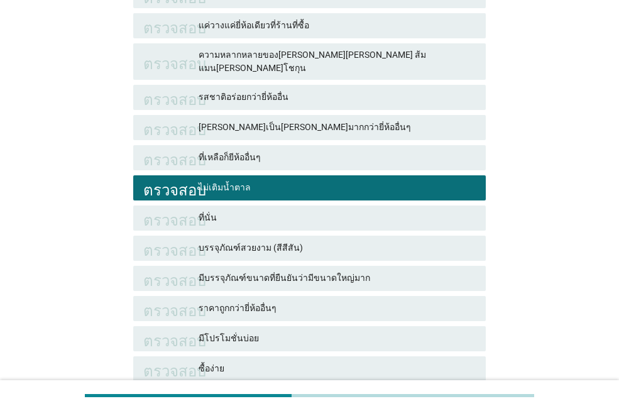
scroll to position [521, 0]
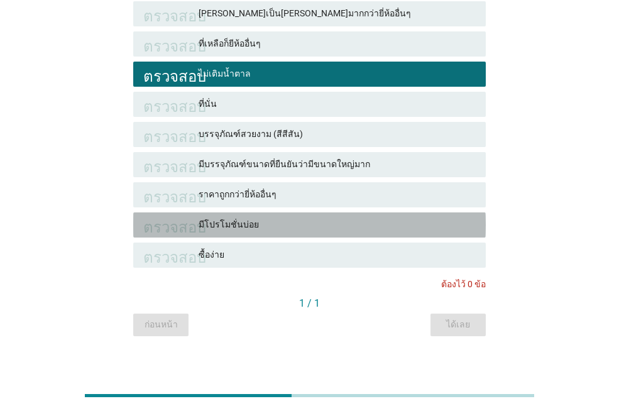
click at [329, 218] on font "มีโปรโมชั่นบ่อย" at bounding box center [337, 224] width 277 height 13
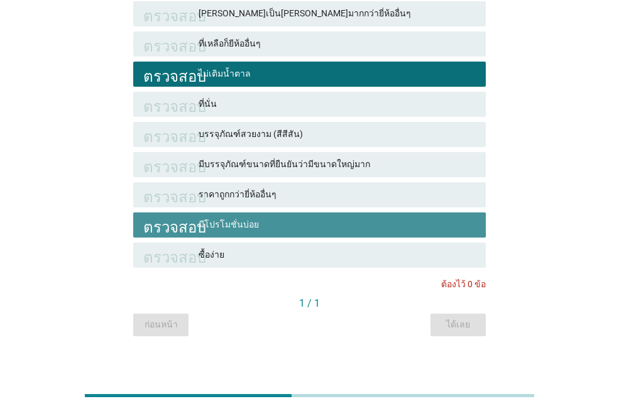
click at [329, 218] on font "มีโปรโมชั่นบ่อย" at bounding box center [337, 224] width 277 height 13
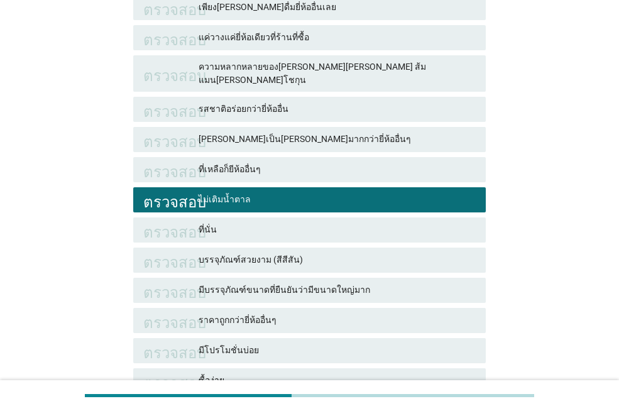
click at [311, 193] on font "ไม่เติมน้ำตาล" at bounding box center [337, 199] width 277 height 13
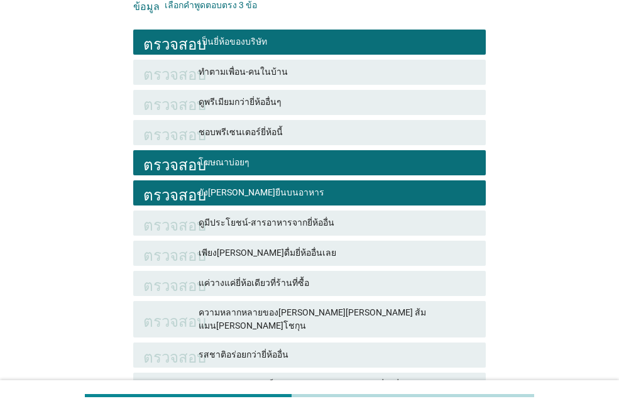
scroll to position [144, 0]
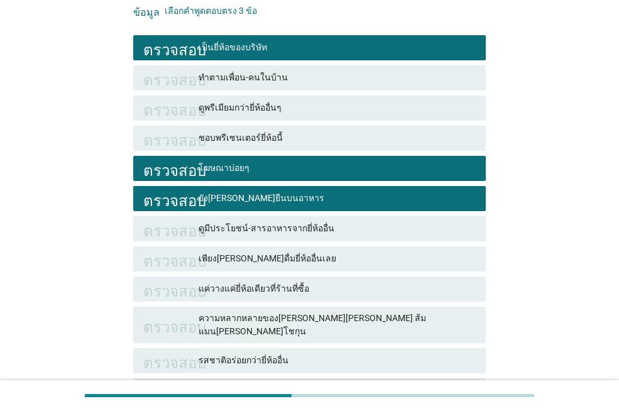
click at [311, 191] on div "ยัง[PERSON_NAME]ยืนบนอาหาร" at bounding box center [337, 198] width 277 height 15
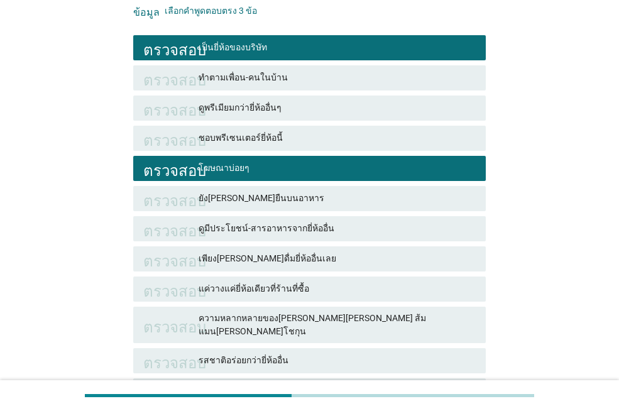
click at [306, 166] on font "โฆษณาบ่อยๆ" at bounding box center [337, 168] width 277 height 13
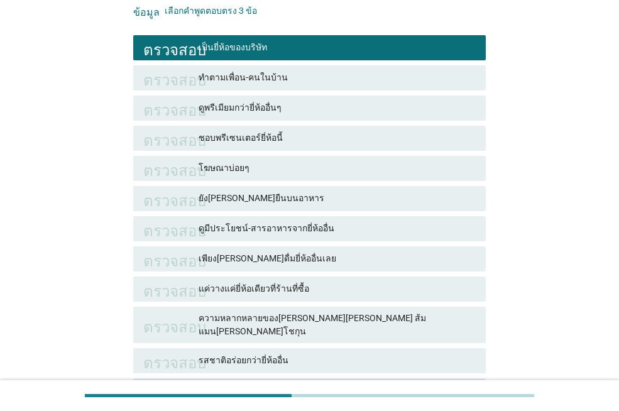
click at [299, 50] on font "เป็นยี่ห้อของบริษัท" at bounding box center [337, 47] width 277 height 13
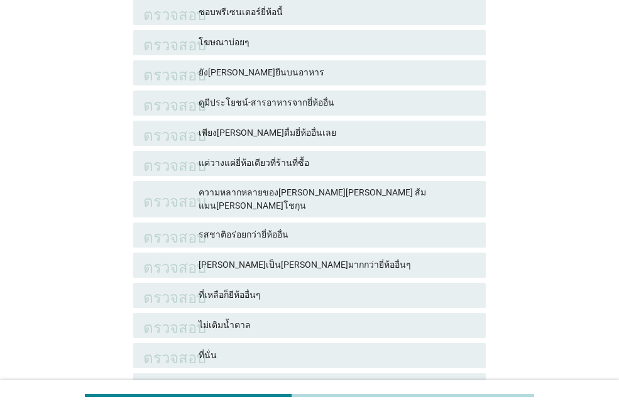
click at [319, 229] on font "รสชาติอร่อยกว่ายี่ห้ออื่น" at bounding box center [337, 234] width 277 height 13
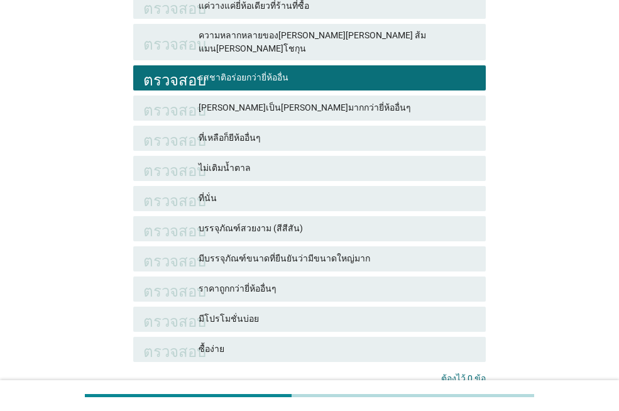
scroll to position [521, 0]
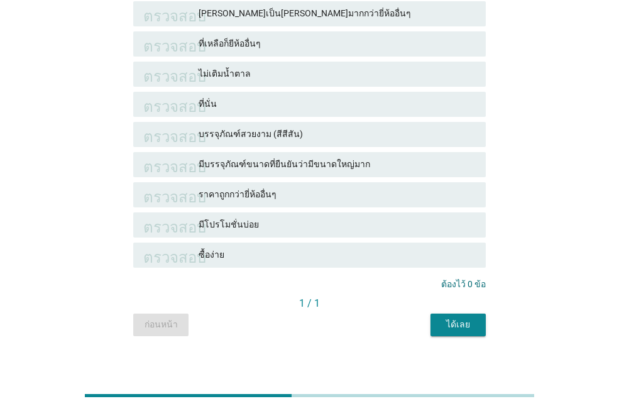
click at [441, 318] on div "ได้เลย" at bounding box center [458, 324] width 35 height 13
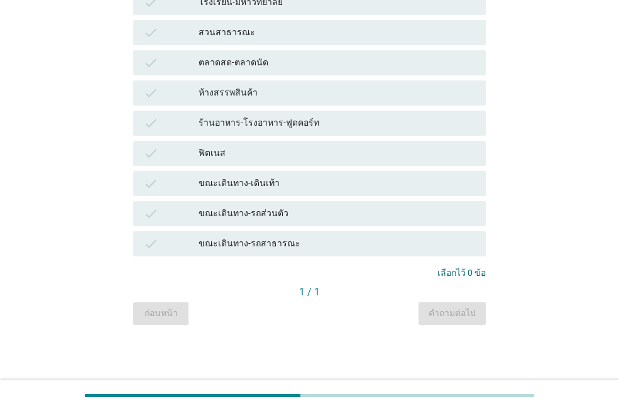
scroll to position [0, 0]
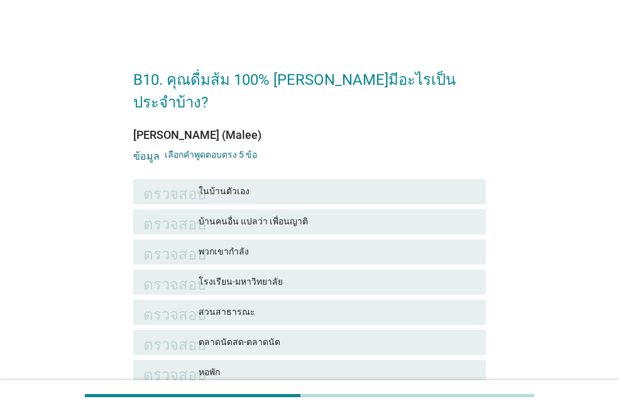
click at [341, 185] on font "ในบ้านตัวเอง" at bounding box center [337, 191] width 277 height 13
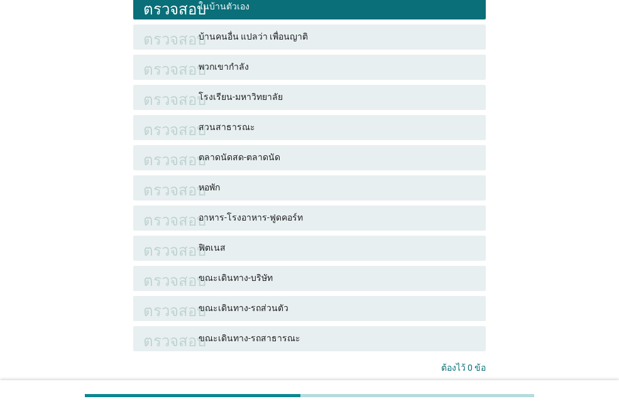
scroll to position [189, 0]
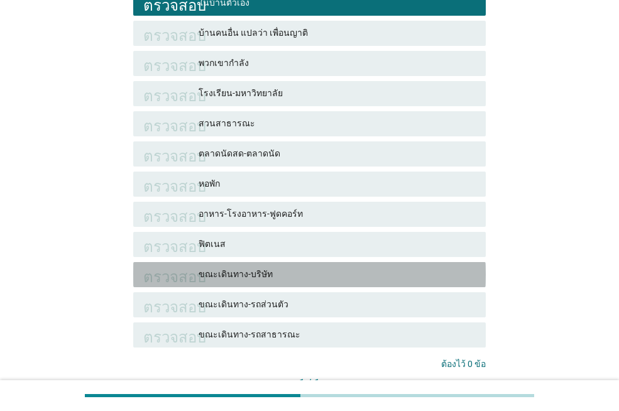
click at [381, 268] on font "ขณะเดินทาง-บริษัท" at bounding box center [337, 274] width 277 height 13
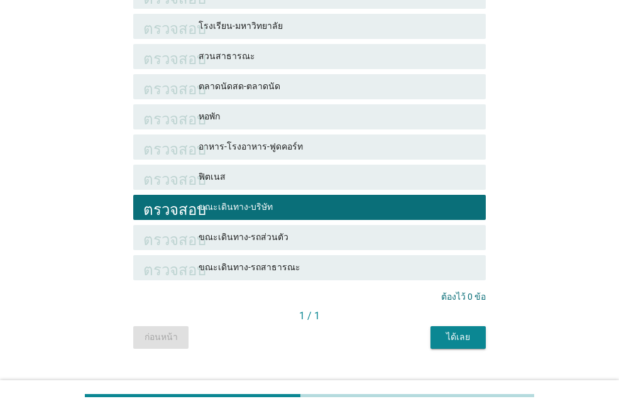
scroll to position [257, 0]
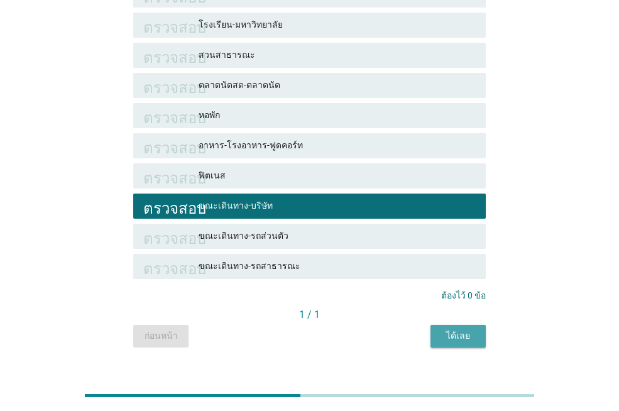
click at [461, 329] on font "ได้เลย" at bounding box center [458, 335] width 24 height 13
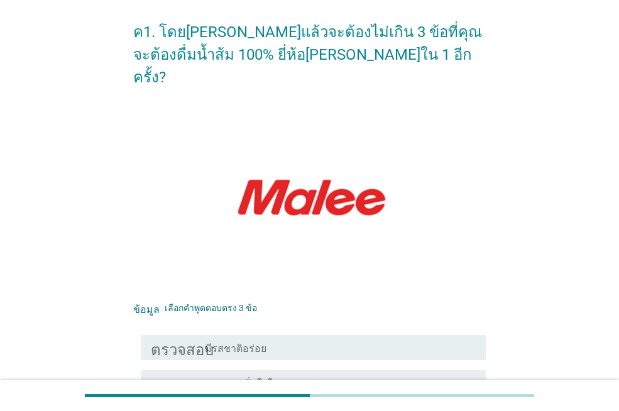
scroll to position [126, 0]
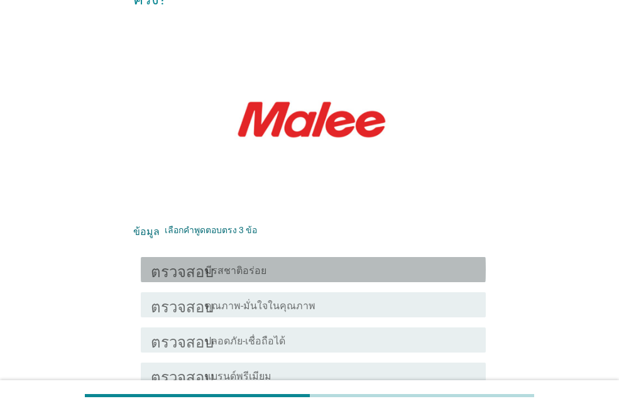
click at [313, 262] on div "โครงร่างกล่องกาเครื่องหมายว่าง มีรสชาติอร่อย" at bounding box center [340, 269] width 271 height 15
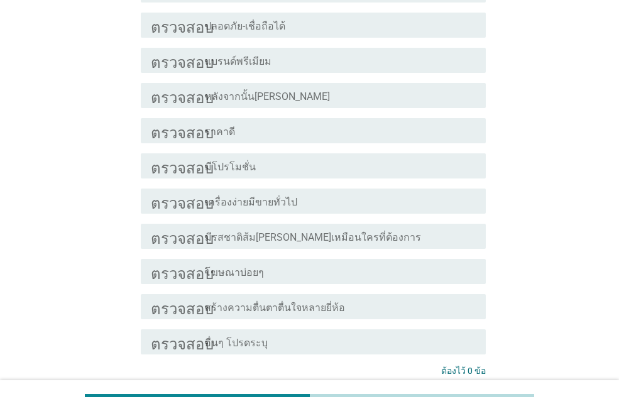
scroll to position [526, 0]
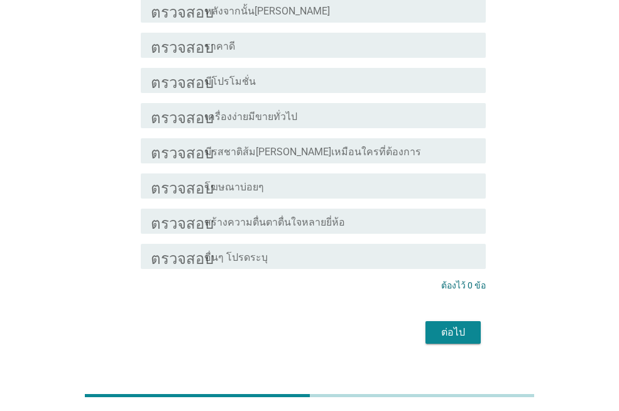
click at [430, 321] on button "ต่อไป" at bounding box center [453, 332] width 55 height 23
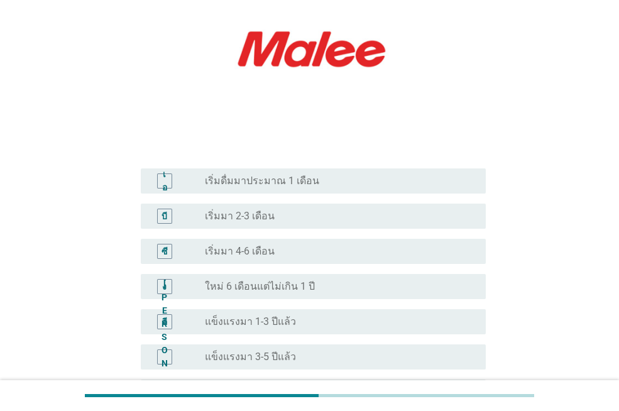
scroll to position [189, 0]
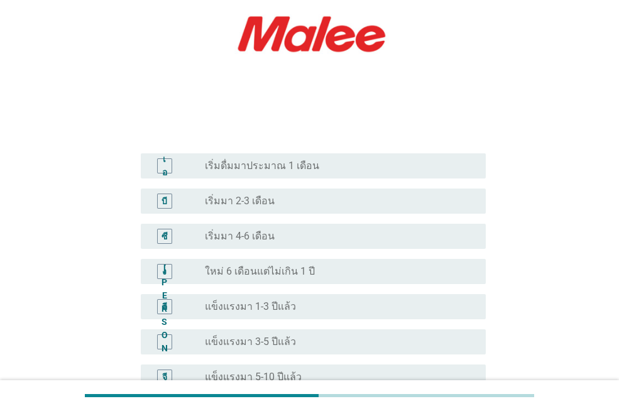
click at [358, 336] on div "ปุ่มวิทยุ[PERSON_NAME]เลือก แข็งแรงมา 3-5 ปีแล้ว" at bounding box center [335, 342] width 261 height 13
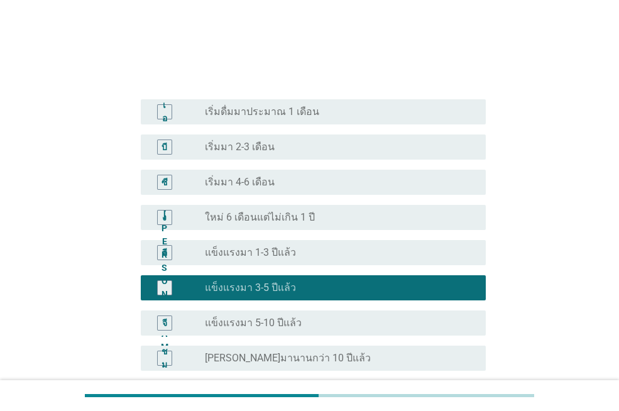
scroll to position [341, 0]
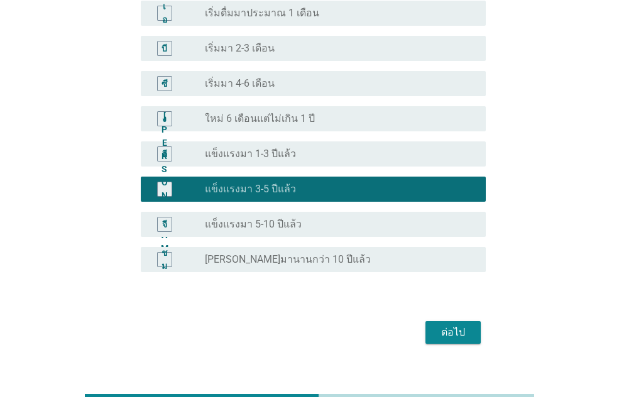
click at [460, 326] on font "ต่อไป" at bounding box center [453, 332] width 24 height 12
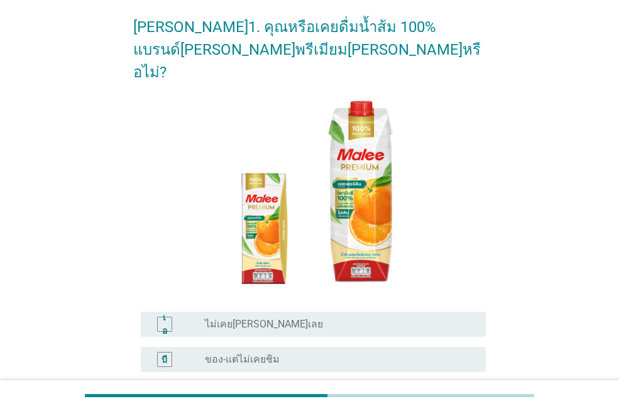
scroll to position [126, 0]
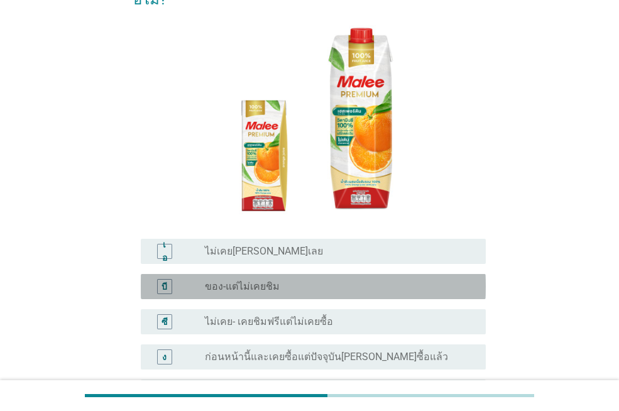
click at [325, 280] on div "ปุ่มวิทยุ[PERSON_NAME]เลือก ของ-แต่ไม่เคยชิม" at bounding box center [335, 286] width 261 height 13
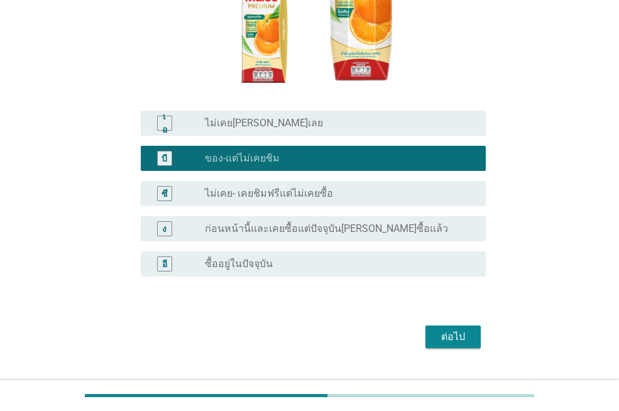
scroll to position [258, 0]
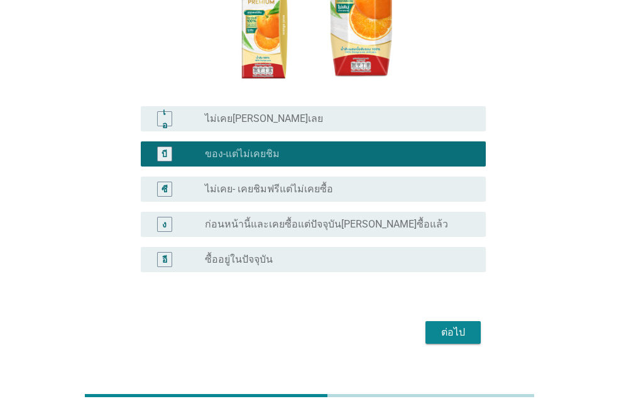
click at [324, 253] on div "ปุ่มวิทยุ[PERSON_NAME]เลือก ซื้ออยู่ในปัจจุบัน" at bounding box center [335, 259] width 261 height 13
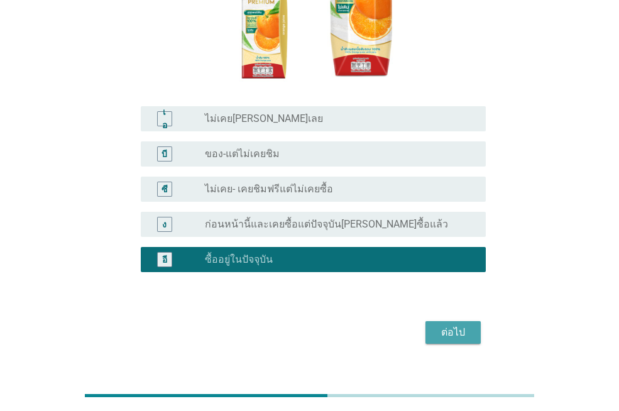
click at [453, 326] on font "ต่อไป" at bounding box center [453, 332] width 24 height 12
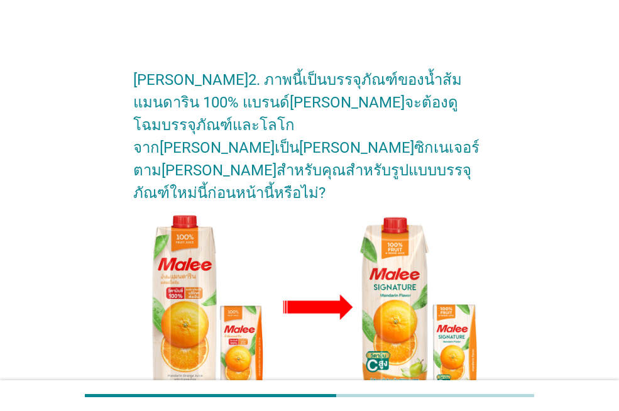
scroll to position [268, 0]
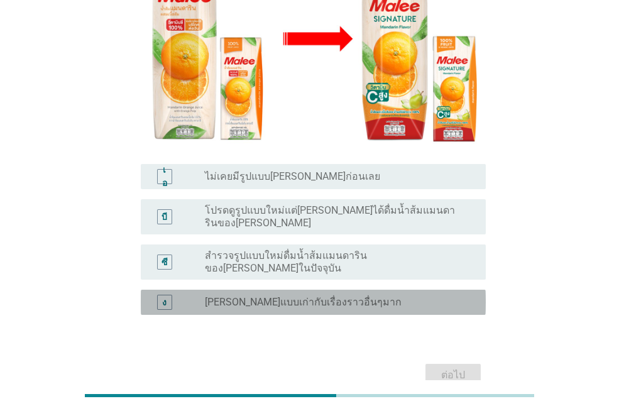
click at [378, 296] on div "ปุ่มวิทยุ[PERSON_NAME]เลือก [PERSON_NAME]แบบเก่ากับเรื่องราวอื่นๆมาก" at bounding box center [335, 302] width 261 height 13
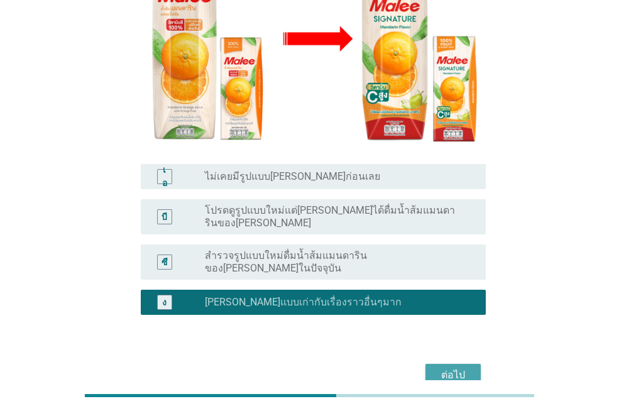
click at [436, 368] on div "ต่อไป" at bounding box center [453, 375] width 35 height 15
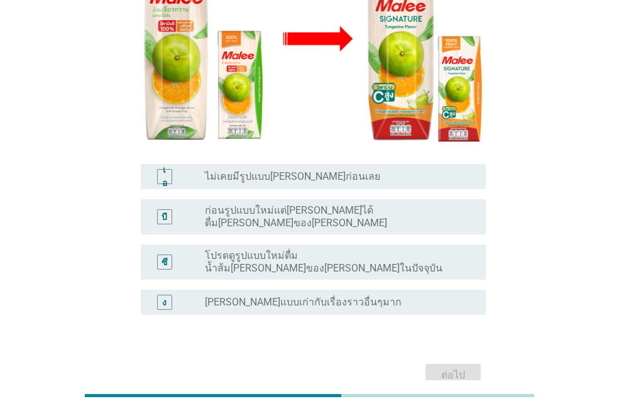
click at [329, 204] on font "ก่อนรูปแบบใหม่แต่[PERSON_NAME]ได้ดื่ม[PERSON_NAME]ของ[PERSON_NAME]" at bounding box center [296, 216] width 182 height 25
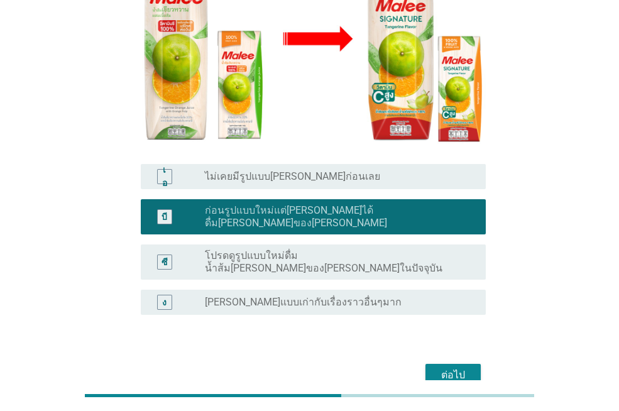
click at [455, 369] on font "ต่อไป" at bounding box center [453, 375] width 24 height 12
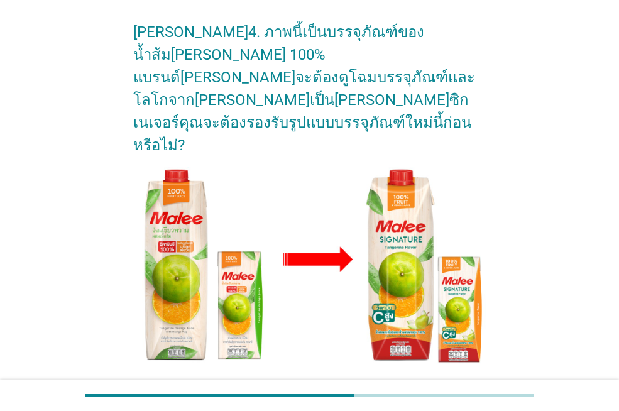
scroll to position [189, 0]
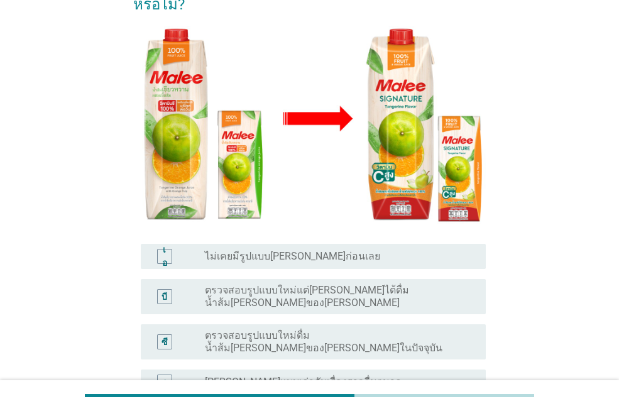
click at [325, 329] on font "ตรวจสอบรูปแบบใหม่ดื่มน้ำส้ม[PERSON_NAME]ของ[PERSON_NAME]ในปัจจุบัน" at bounding box center [324, 341] width 238 height 25
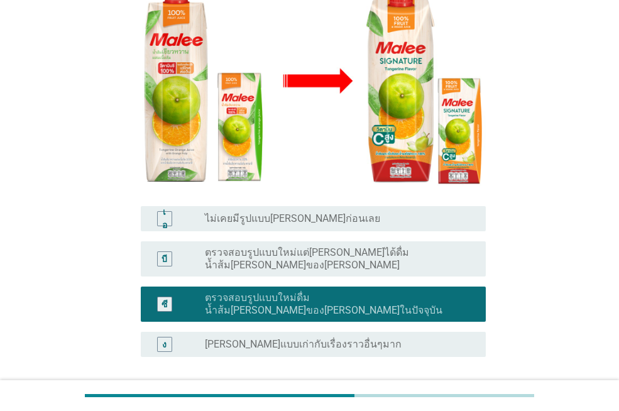
scroll to position [268, 0]
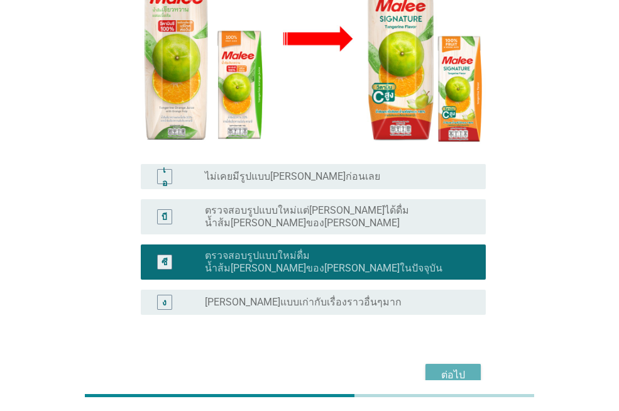
click at [438, 364] on button "ต่อไป" at bounding box center [453, 375] width 55 height 23
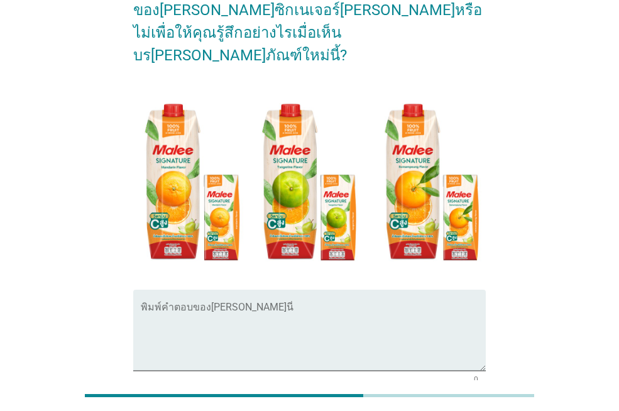
scroll to position [189, 0]
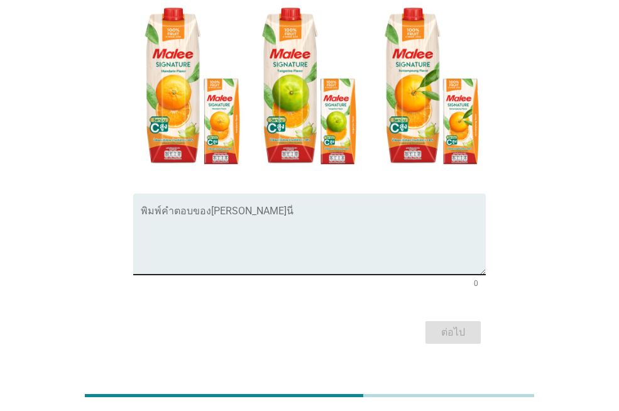
click at [190, 234] on textarea "พิมพ์คำตอบของคุณที่นี่" at bounding box center [313, 242] width 345 height 66
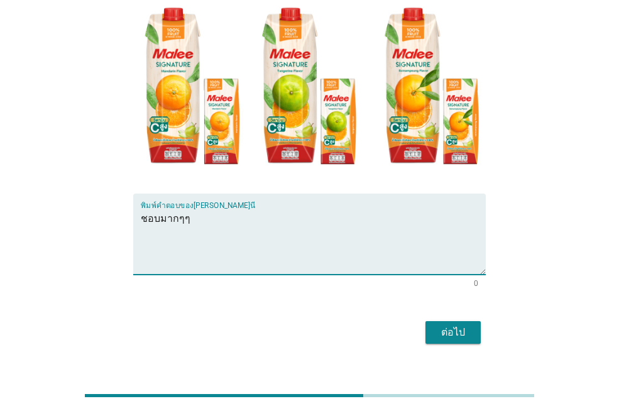
type textarea "ชอบมากๆๆ"
click at [448, 326] on font "ต่อไป" at bounding box center [453, 332] width 24 height 12
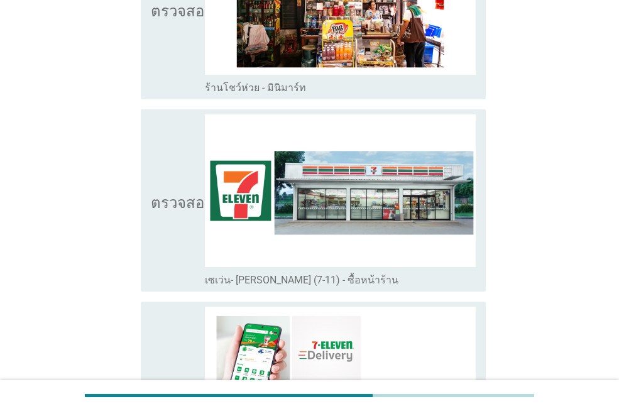
scroll to position [2326, 0]
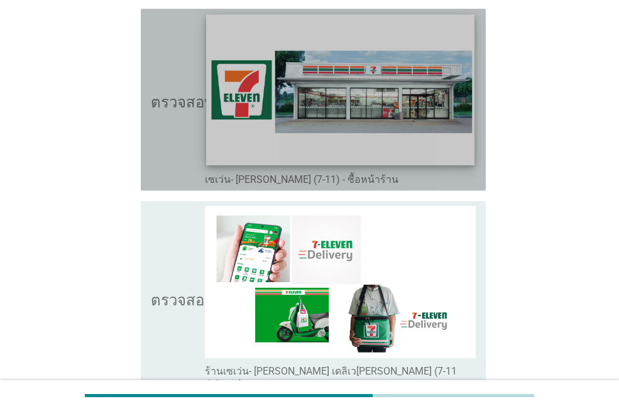
click at [429, 145] on img at bounding box center [340, 90] width 268 height 151
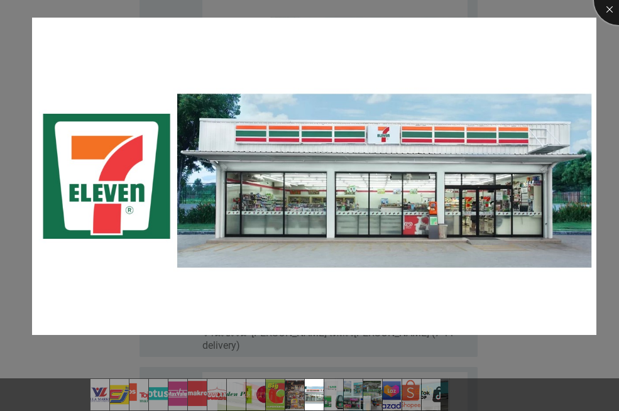
click at [608, 9] on div at bounding box center [619, 0] width 50 height 50
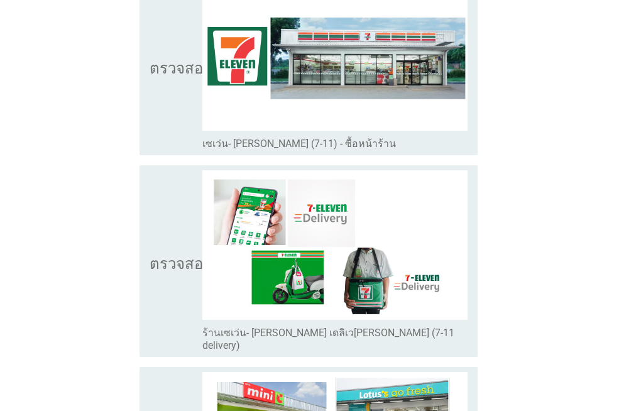
click at [174, 74] on font "ตรวจสอบ" at bounding box center [181, 65] width 63 height 15
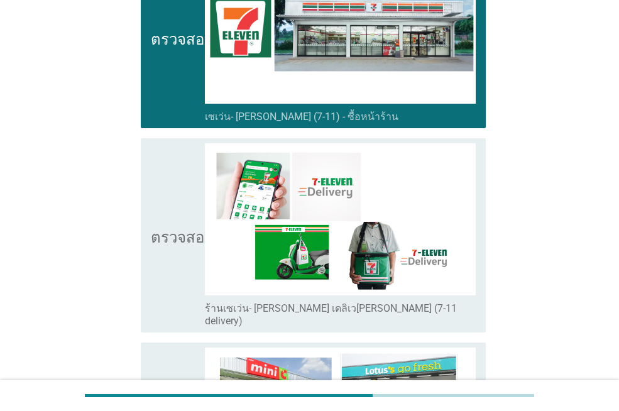
click at [155, 194] on icon "ตรวจสอบ" at bounding box center [182, 235] width 63 height 184
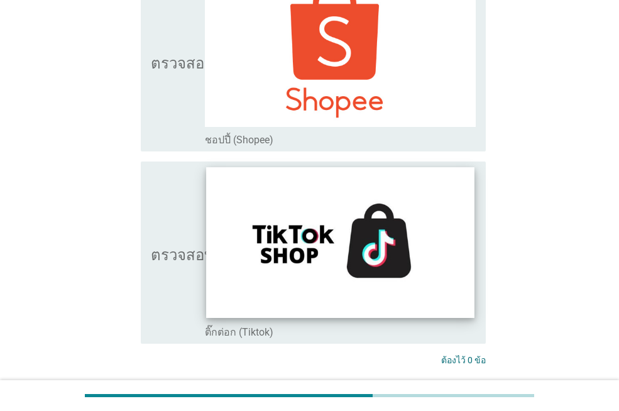
scroll to position [3422, 0]
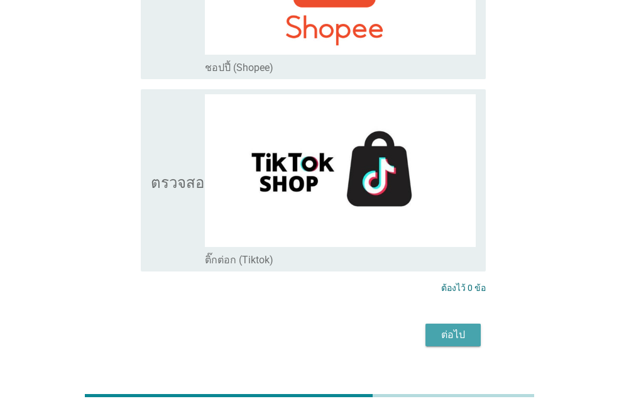
click at [443, 329] on font "ต่อไป" at bounding box center [453, 335] width 24 height 12
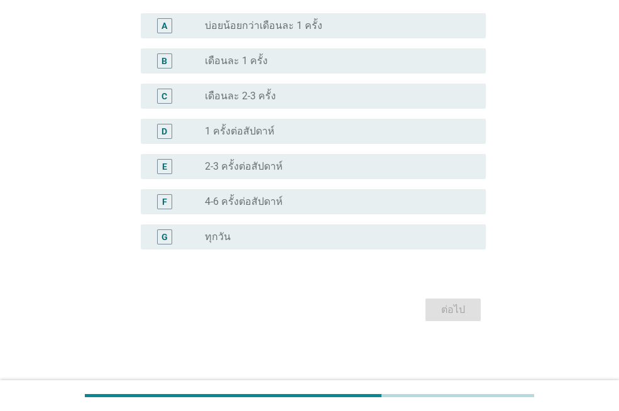
scroll to position [0, 0]
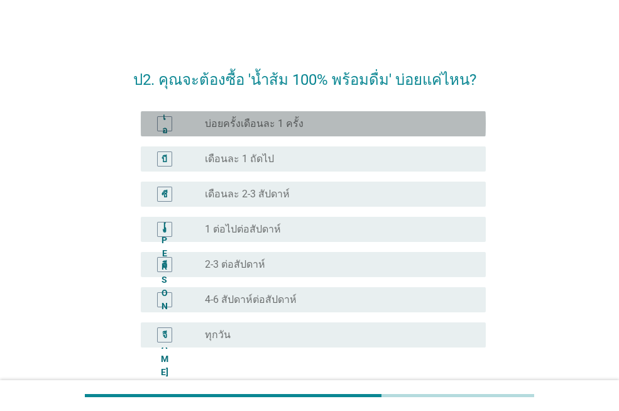
click at [297, 121] on font "บ่อยครั้งเดือนละ 1 ครั้ง" at bounding box center [254, 124] width 99 height 12
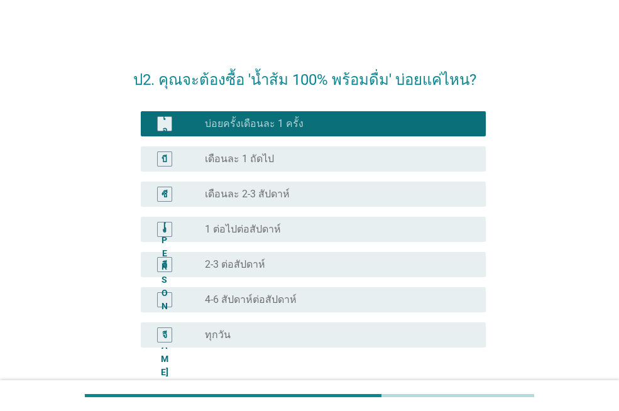
click at [328, 341] on div "ปุ่มวิทยุ[PERSON_NAME]เลือก ทุกวัน" at bounding box center [335, 335] width 261 height 13
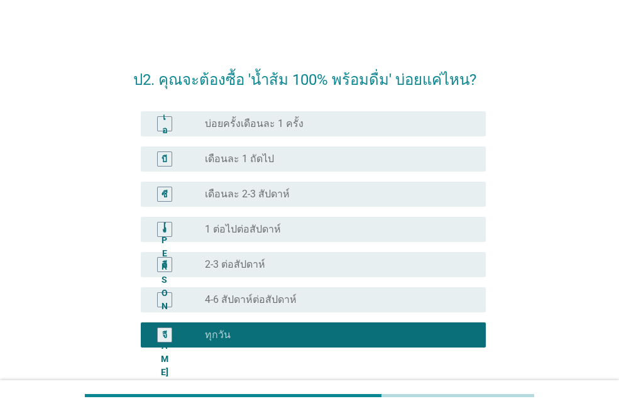
click at [336, 296] on div "ปุ่มวิทยุ[PERSON_NAME]เลือก 4-6 สัปดาห์ต่อสัปดาห์" at bounding box center [335, 300] width 261 height 13
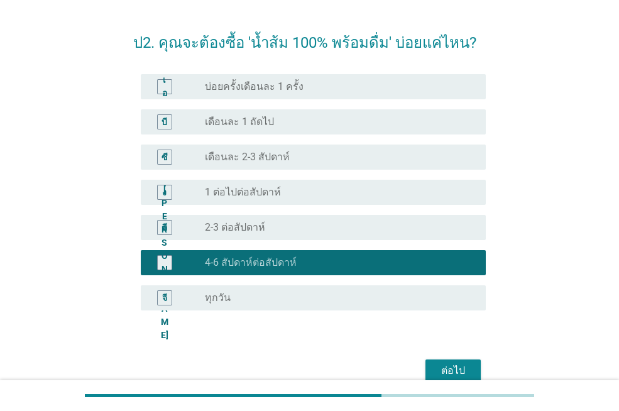
scroll to position [98, 0]
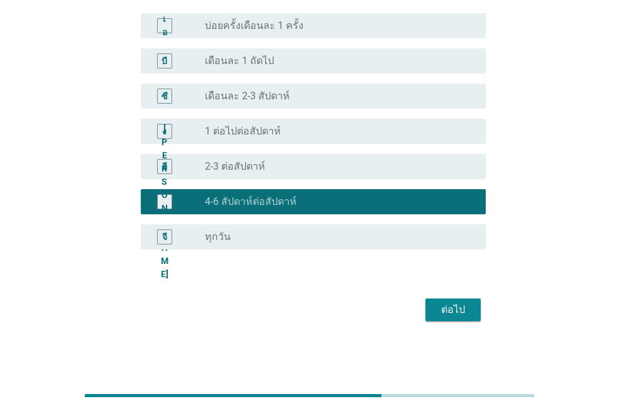
click at [428, 301] on button "ต่อไป" at bounding box center [453, 310] width 55 height 23
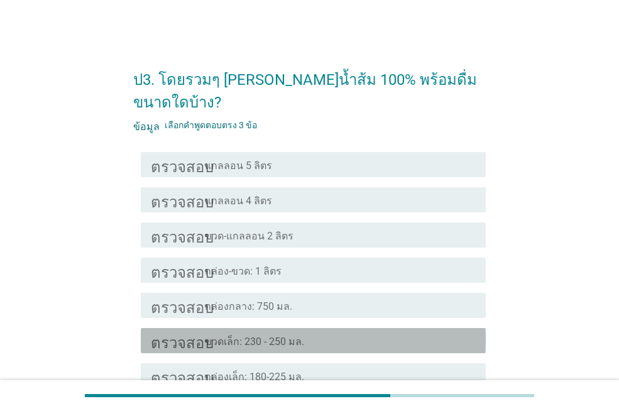
click at [338, 333] on div "โครงร่างกล่องกาเครื่องหมายว่าง ขวดเล็ก: 230 - 250 มล." at bounding box center [340, 340] width 271 height 15
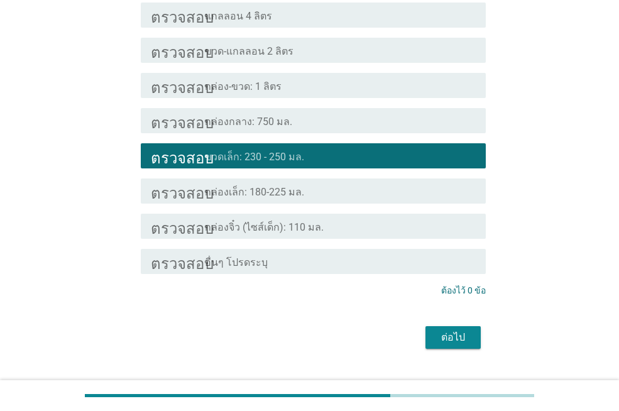
scroll to position [189, 0]
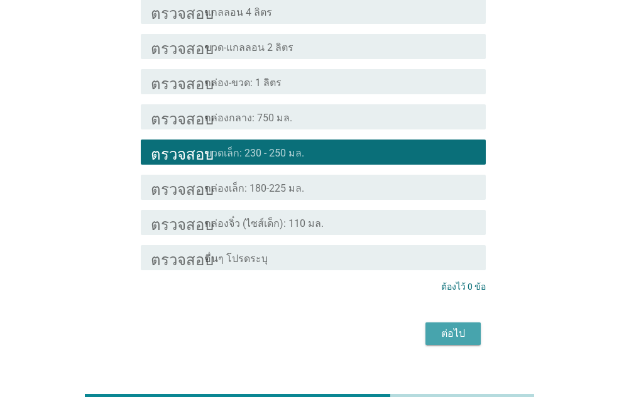
click at [450, 328] on font "ต่อไป" at bounding box center [453, 334] width 24 height 12
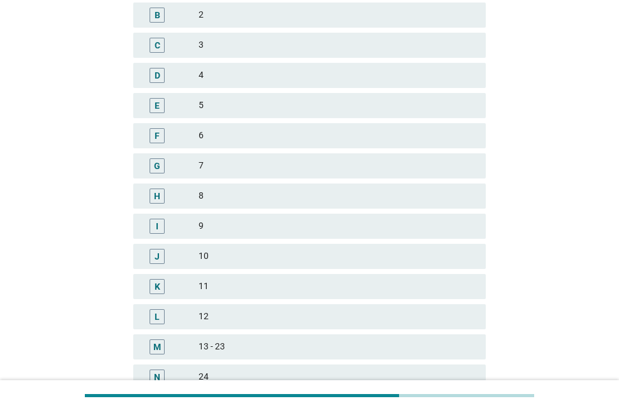
scroll to position [0, 0]
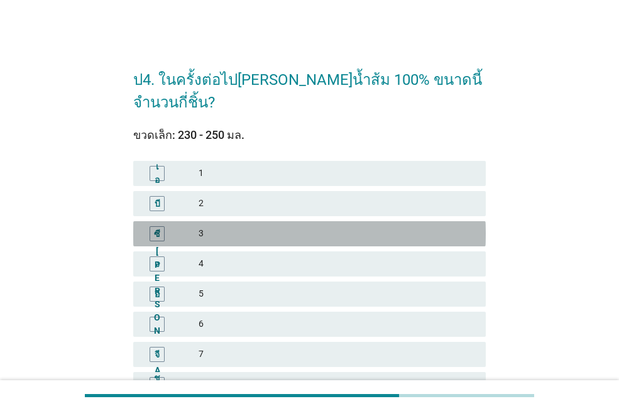
drag, startPoint x: 292, startPoint y: 204, endPoint x: 366, endPoint y: 247, distance: 85.6
click at [292, 227] on font "3" at bounding box center [337, 233] width 277 height 13
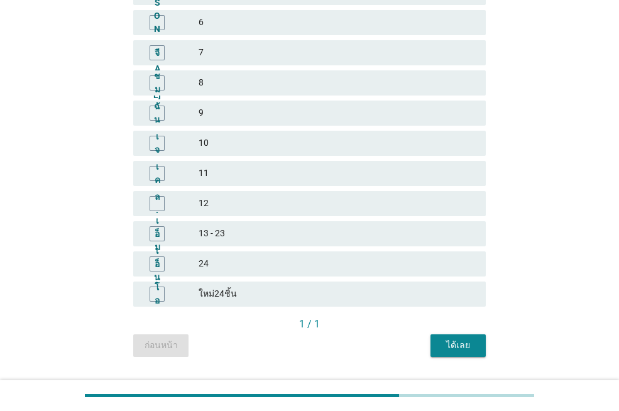
scroll to position [311, 0]
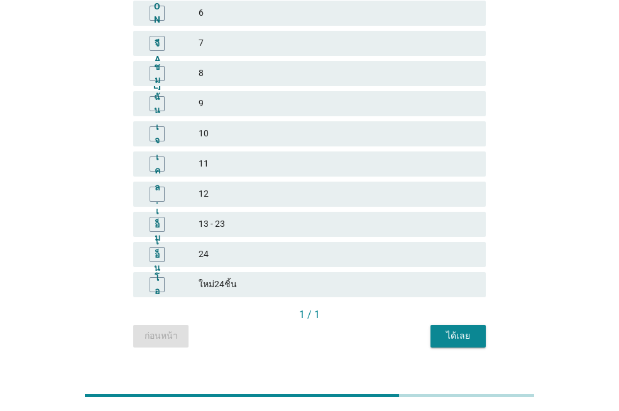
click at [457, 331] on font "ได้เลย" at bounding box center [458, 336] width 24 height 10
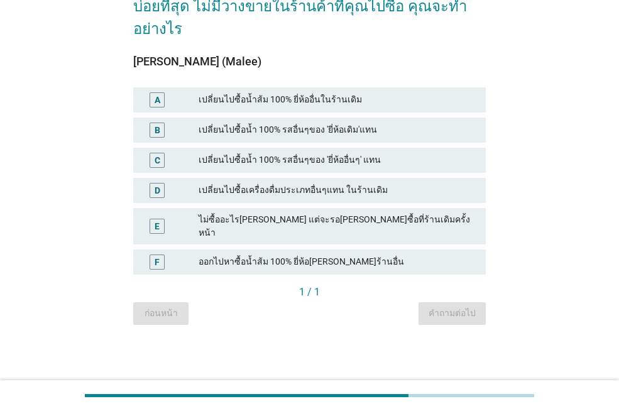
scroll to position [0, 0]
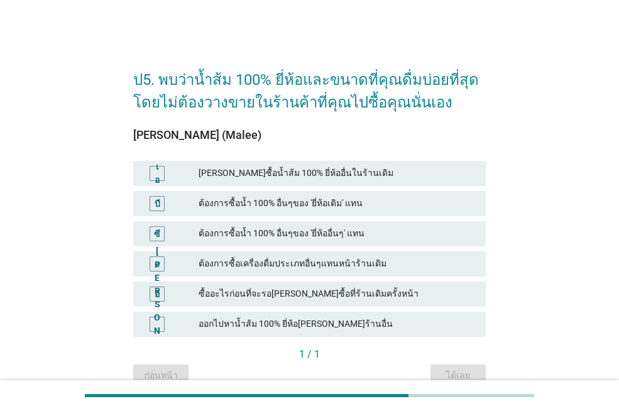
click at [356, 235] on font "ต้องการซื้อน้ำ 100% อื่นๆของ 'ยี่ห้ออื่นๆ' แทน" at bounding box center [282, 233] width 166 height 10
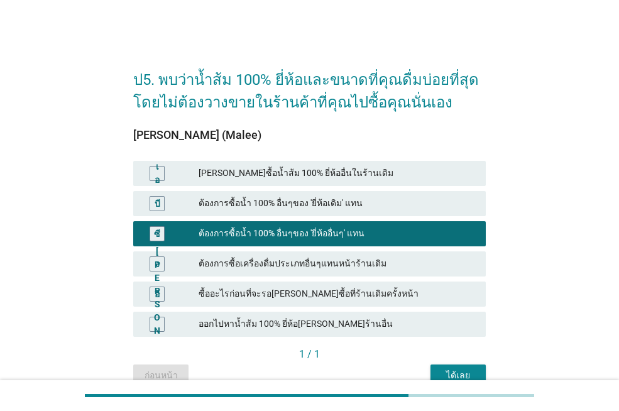
click at [448, 368] on button "ได้เลย" at bounding box center [458, 376] width 55 height 23
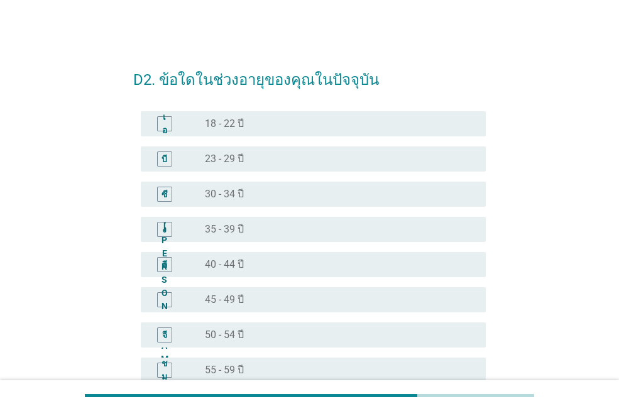
click at [295, 190] on div "ปุ่มวิทยุ[PERSON_NAME]เลือก 30 - 34 ปี" at bounding box center [335, 194] width 261 height 13
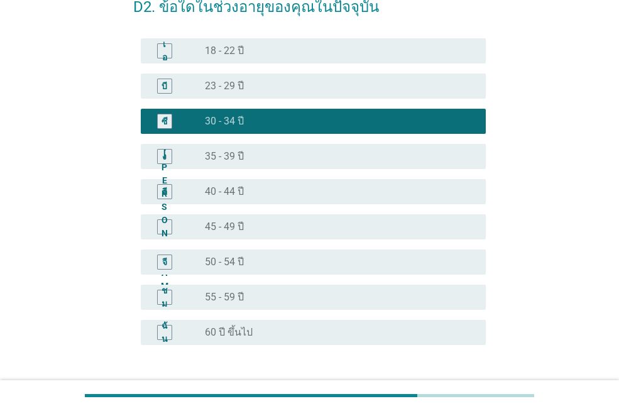
scroll to position [168, 0]
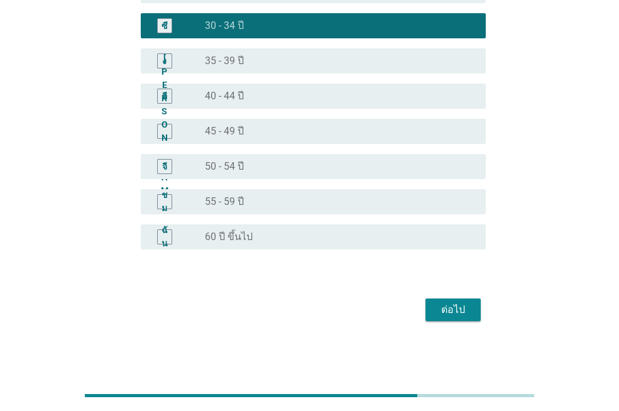
click at [464, 322] on div "ต่อไป" at bounding box center [309, 310] width 353 height 30
click at [451, 307] on font "ต่อไป" at bounding box center [453, 310] width 24 height 12
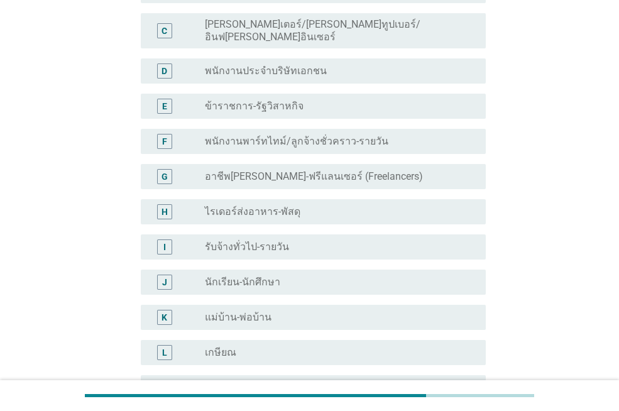
scroll to position [0, 0]
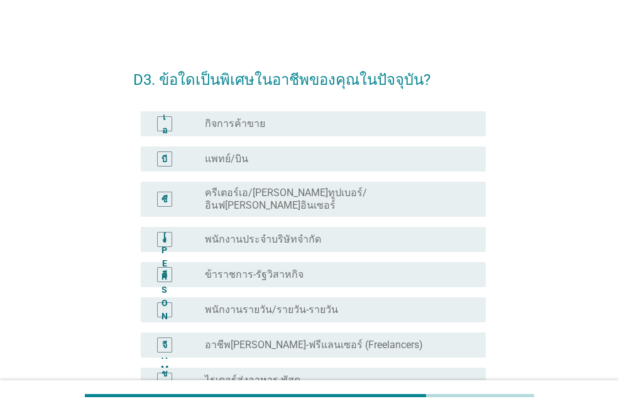
click at [356, 304] on div "ปุ่มวิทยุ[PERSON_NAME]เลือก พนักงานรายวัน/รายวัน-รายวัน" at bounding box center [335, 310] width 261 height 13
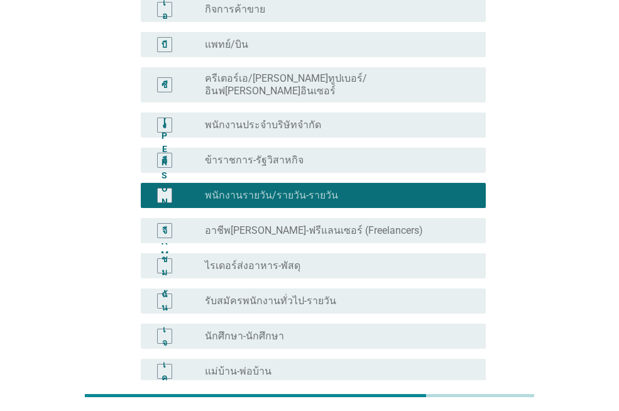
scroll to position [93, 0]
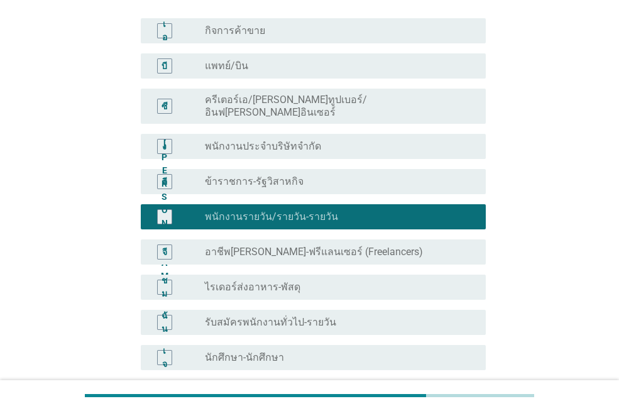
click at [348, 129] on div "ง ปุ่มวิทยุ[PERSON_NAME]เลือก พนักงานประจำบริษัทจำกัด" at bounding box center [309, 146] width 353 height 35
click at [346, 145] on div "ง ปุ่มวิทยุ[PERSON_NAME]เลือก พนักงานประจำบริษัทจำกัด" at bounding box center [313, 146] width 345 height 25
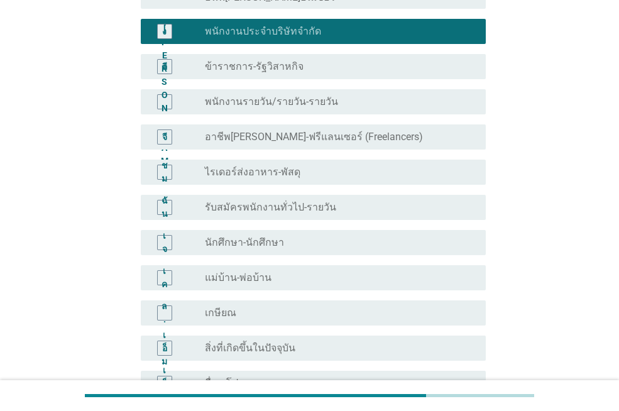
scroll to position [345, 0]
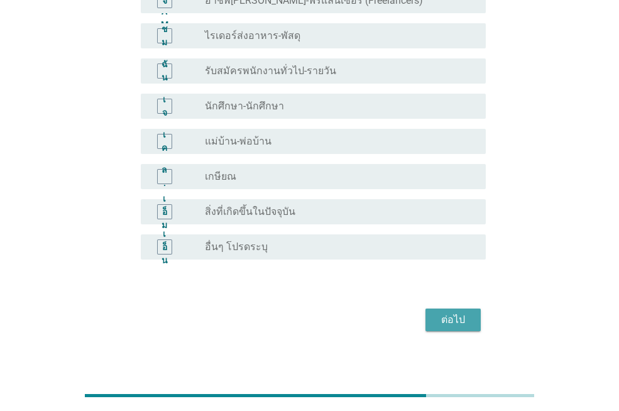
click at [461, 314] on font "ต่อไป" at bounding box center [453, 320] width 24 height 12
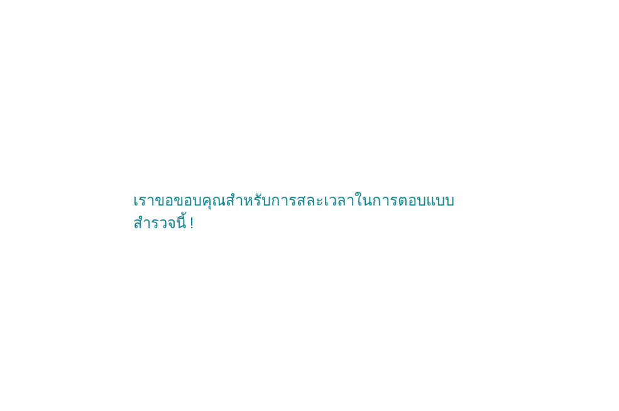
scroll to position [0, 0]
